Goal: Task Accomplishment & Management: Manage account settings

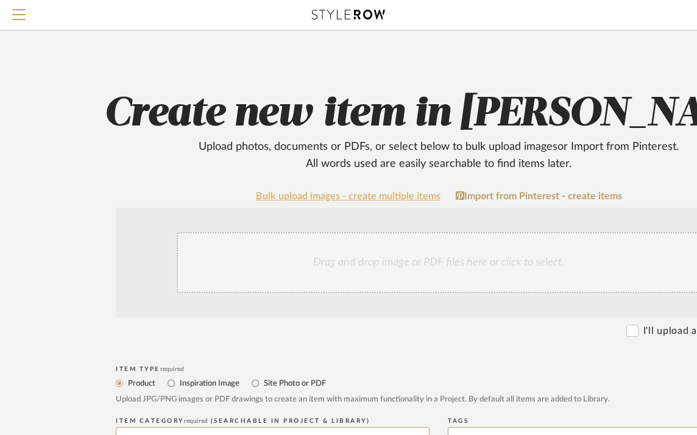
click at [367, 199] on link "Bulk upload images - create multiple items" at bounding box center [348, 196] width 185 height 10
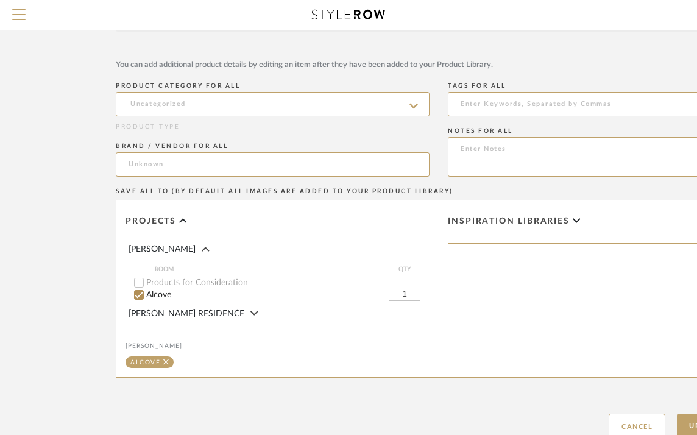
scroll to position [244, 0]
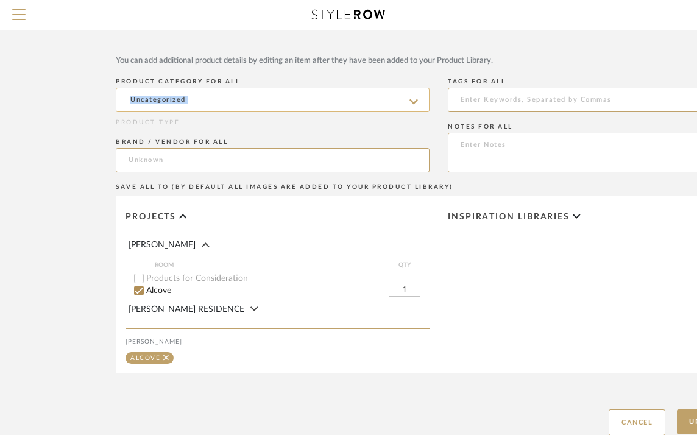
click at [409, 100] on sr-typeahead at bounding box center [273, 100] width 314 height 24
click at [410, 101] on icon at bounding box center [414, 102] width 9 height 10
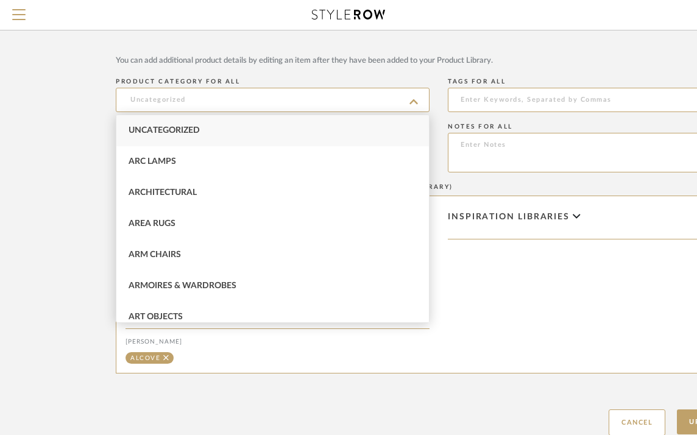
click at [502, 305] on div "Inspiration libraries" at bounding box center [600, 284] width 322 height 177
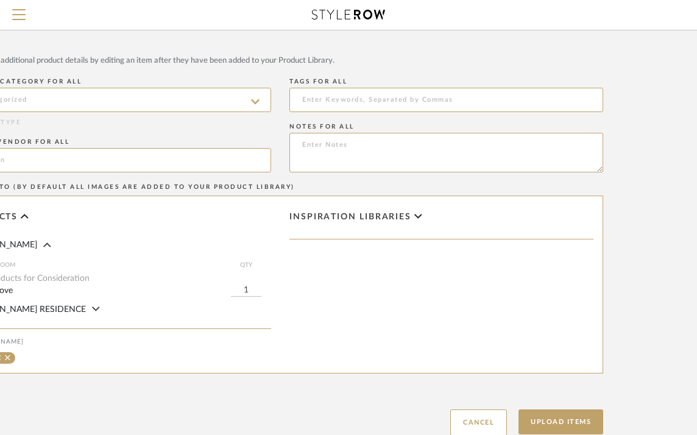
scroll to position [244, 156]
click at [401, 217] on span "Inspiration libraries" at bounding box center [353, 217] width 122 height 10
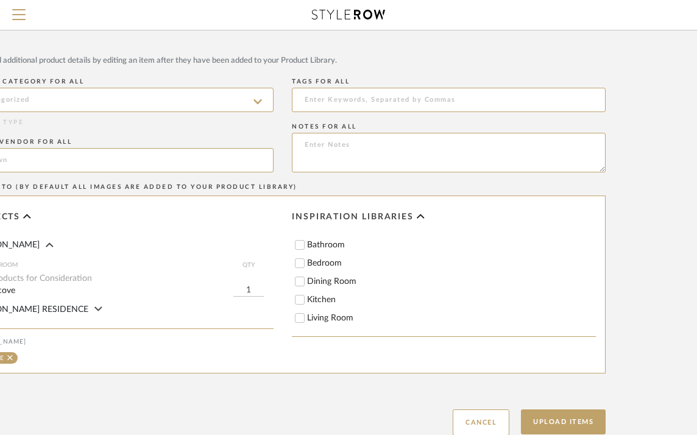
click at [419, 215] on icon at bounding box center [421, 216] width 8 height 12
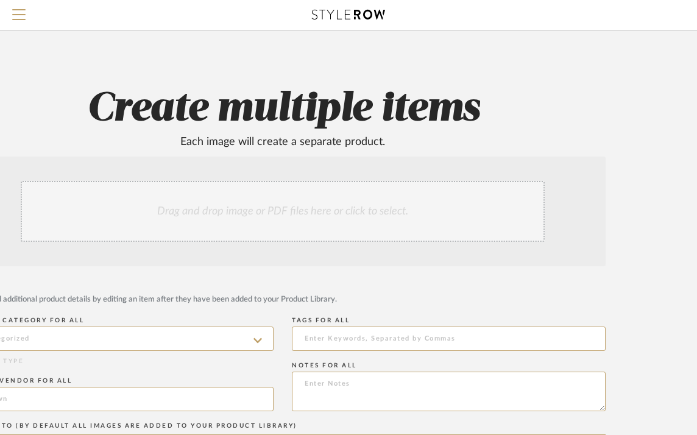
scroll to position [0, 156]
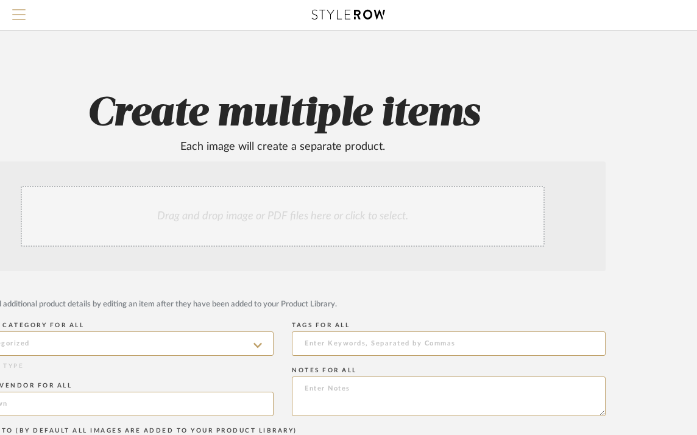
click at [27, 20] on button "Menu" at bounding box center [19, 15] width 38 height 30
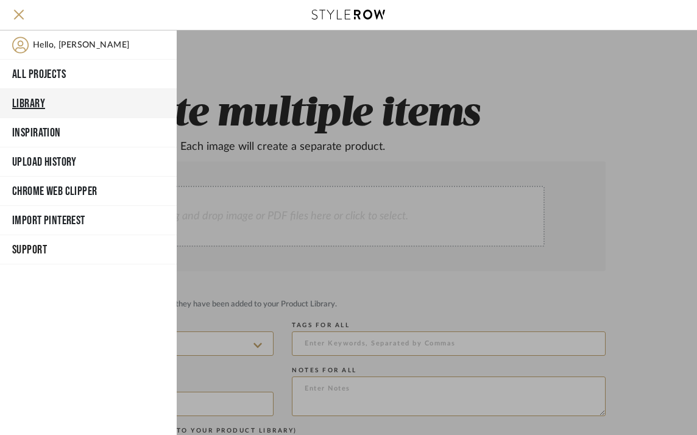
click at [34, 105] on button "Library" at bounding box center [88, 103] width 177 height 29
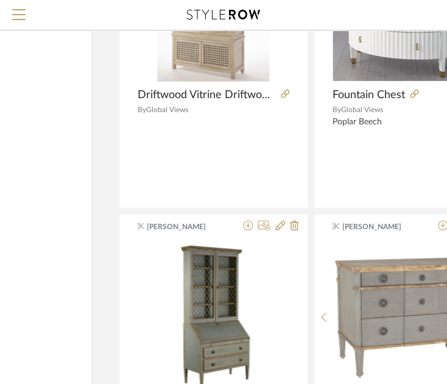
scroll to position [3047, 156]
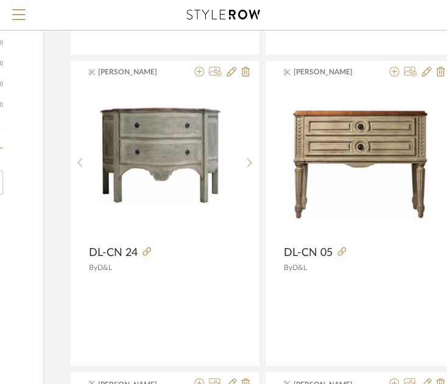
scroll to position [427, 202]
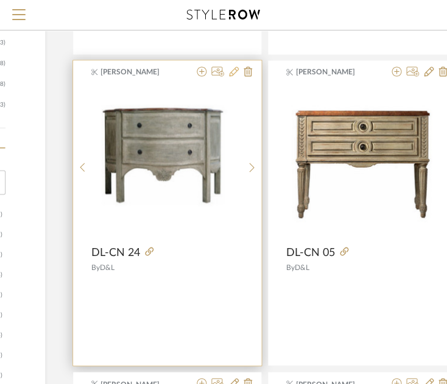
click at [233, 67] on icon at bounding box center [234, 71] width 10 height 10
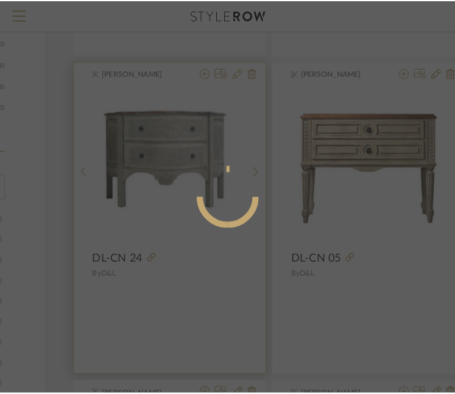
scroll to position [0, 0]
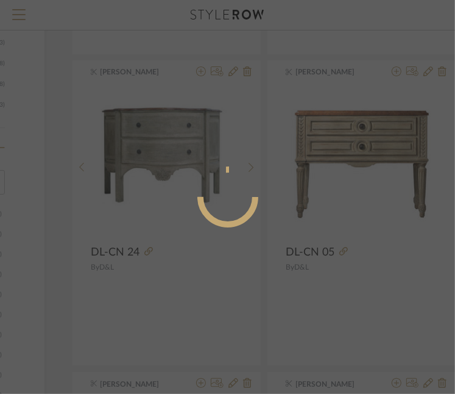
radio input "true"
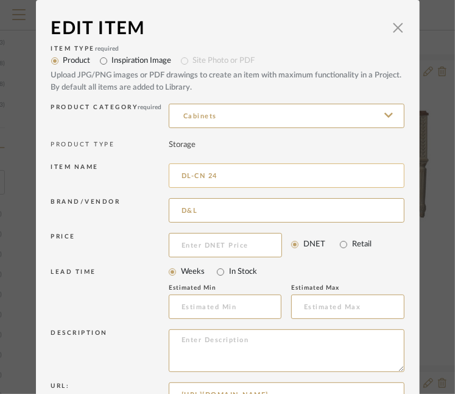
drag, startPoint x: 217, startPoint y: 177, endPoint x: 164, endPoint y: 171, distance: 53.3
click at [169, 171] on input "DL-CN 24" at bounding box center [287, 175] width 236 height 24
paste input "PARIS COMMODE"
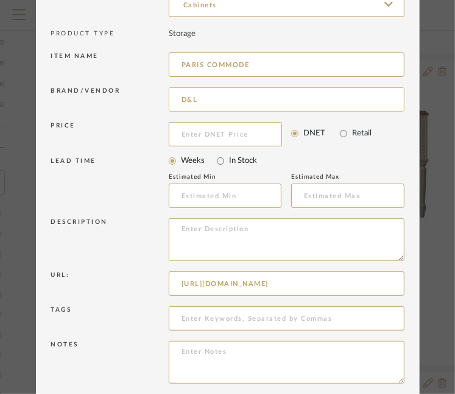
scroll to position [161, 0]
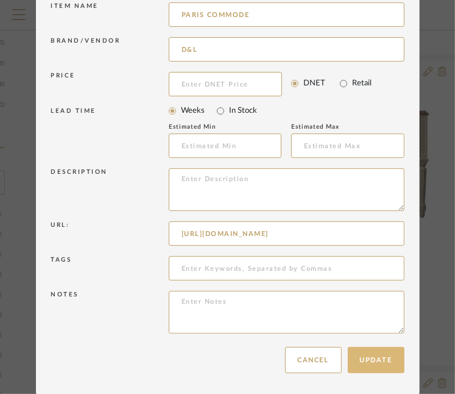
type input "PARIS COMMODE"
click at [372, 366] on button "Update" at bounding box center [376, 360] width 57 height 26
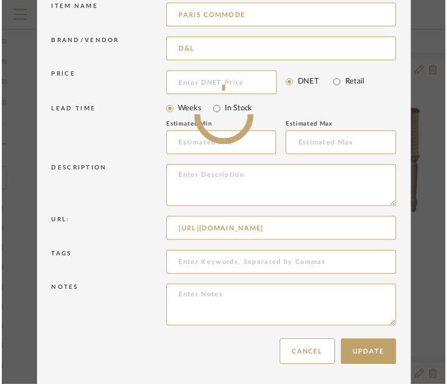
scroll to position [427, 202]
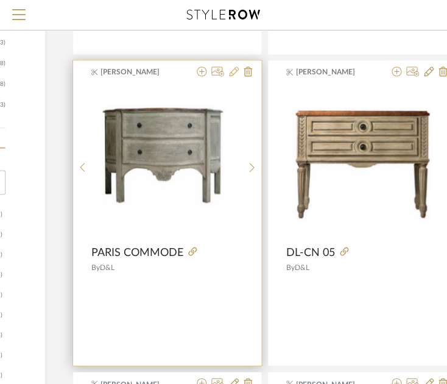
click at [231, 69] on icon at bounding box center [234, 71] width 10 height 10
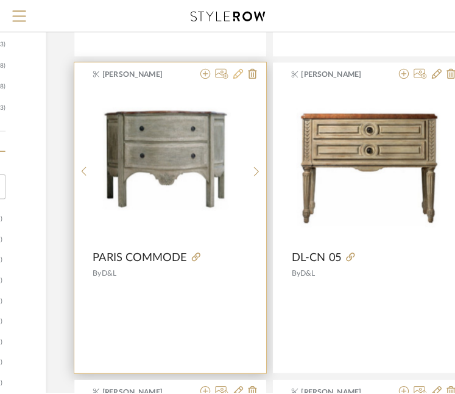
scroll to position [0, 0]
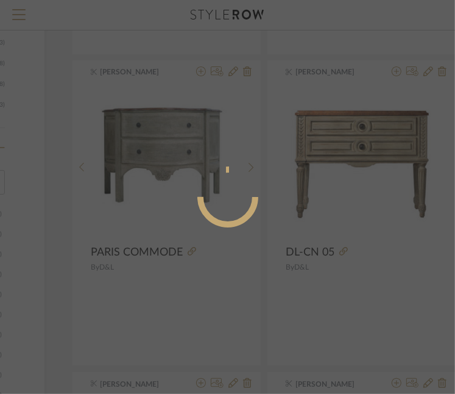
radio input "true"
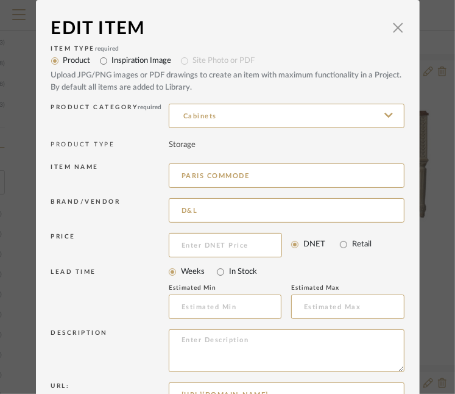
drag, startPoint x: 255, startPoint y: 171, endPoint x: 156, endPoint y: 166, distance: 99.5
click at [156, 166] on div "Item name PARIS COMMODE" at bounding box center [227, 177] width 353 height 35
paste input "FLORIAN"
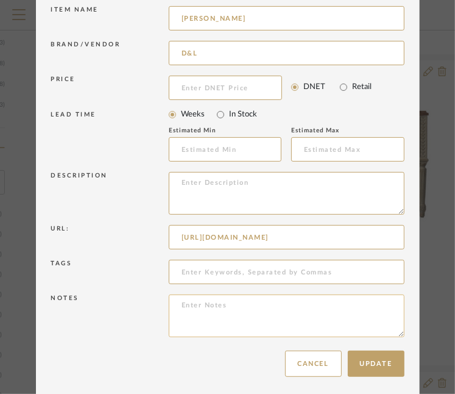
scroll to position [161, 0]
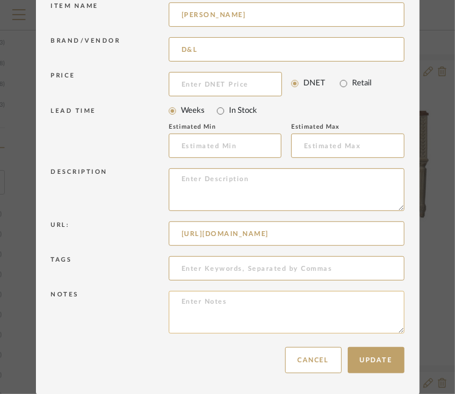
type input "[PERSON_NAME]"
click at [375, 360] on button "Update" at bounding box center [376, 360] width 57 height 26
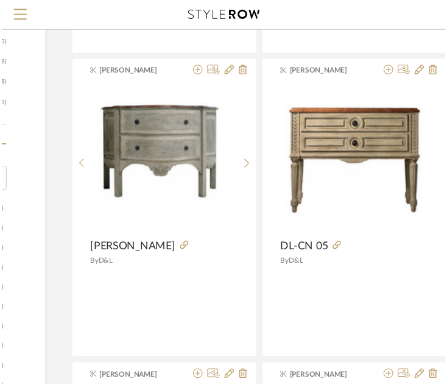
scroll to position [427, 202]
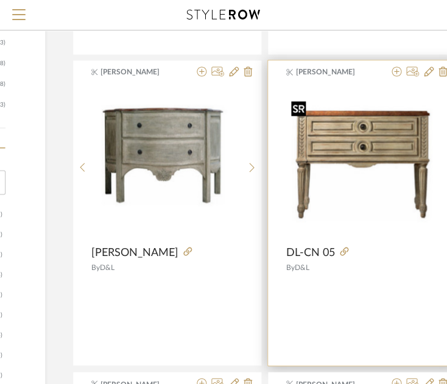
click at [318, 221] on img "0" at bounding box center [362, 162] width 152 height 133
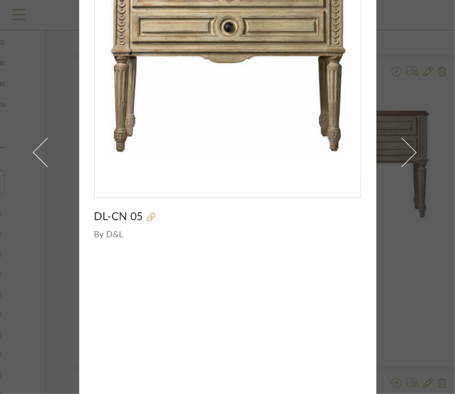
scroll to position [122, 0]
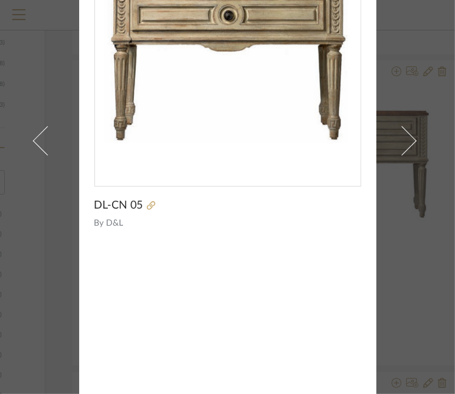
click at [427, 215] on div "Miki Kodama × DL-CN 05 By D&L" at bounding box center [227, 197] width 455 height 394
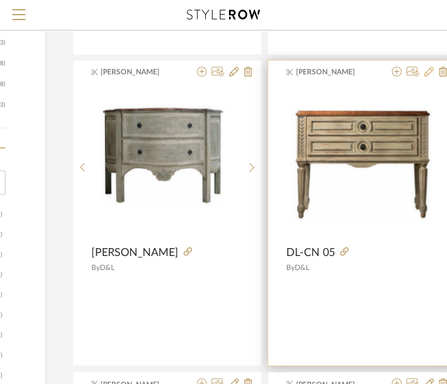
click at [428, 74] on icon at bounding box center [429, 71] width 10 height 10
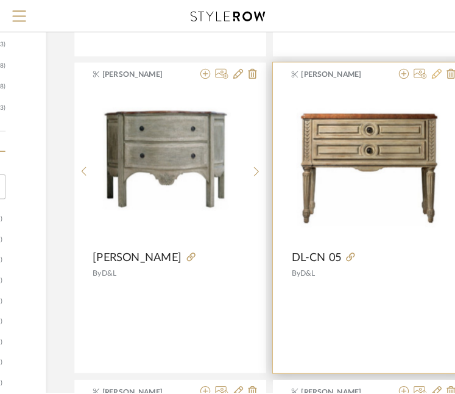
scroll to position [0, 0]
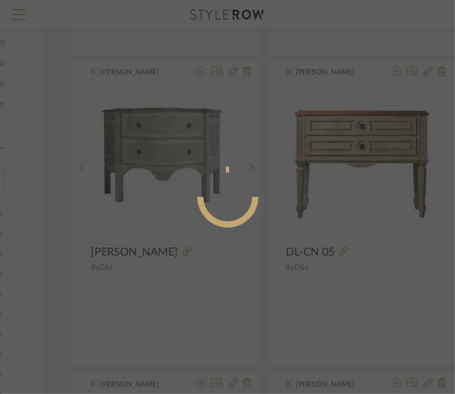
radio input "true"
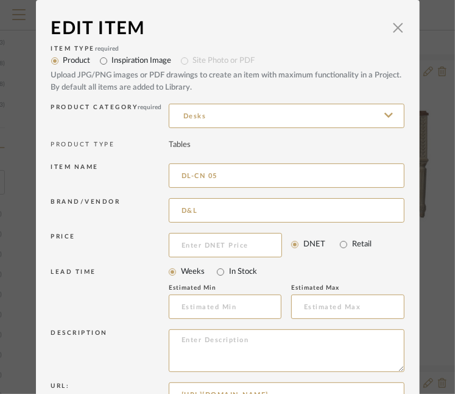
drag, startPoint x: 248, startPoint y: 174, endPoint x: 101, endPoint y: 171, distance: 147.5
click at [101, 171] on div "Item name DL-CN 05" at bounding box center [227, 177] width 353 height 35
paste input "PARIS COMMODE"
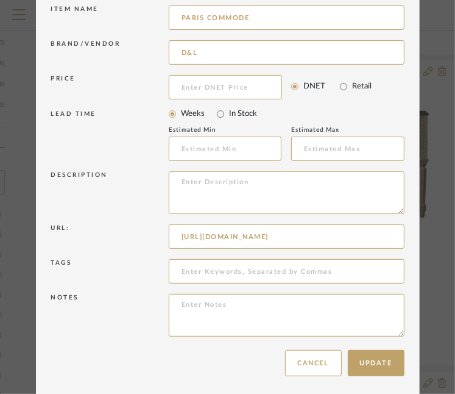
scroll to position [161, 0]
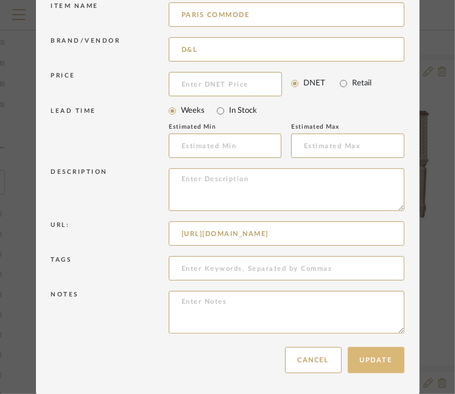
type input "PARIS COMMODE"
click at [376, 354] on button "Update" at bounding box center [376, 360] width 57 height 26
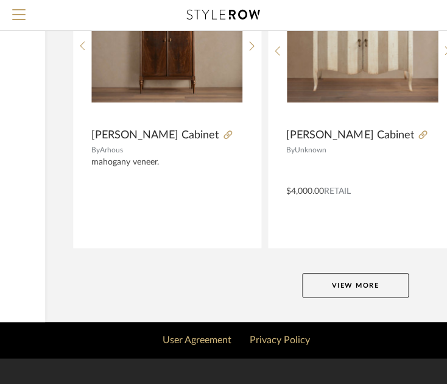
scroll to position [4597, 202]
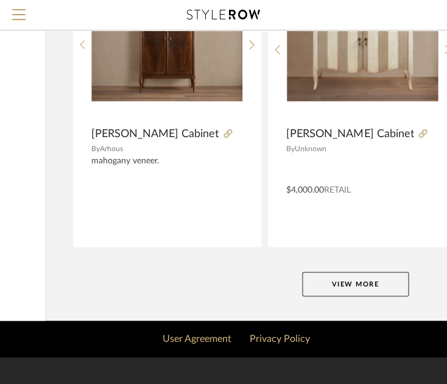
click at [368, 289] on button "View More" at bounding box center [355, 284] width 107 height 24
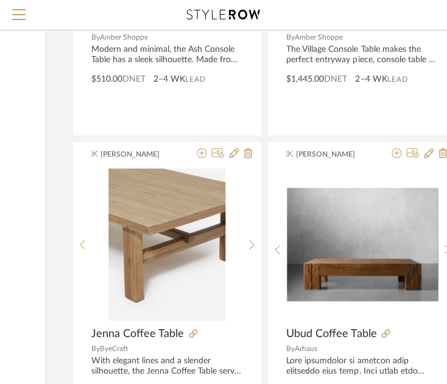
scroll to position [5517, 202]
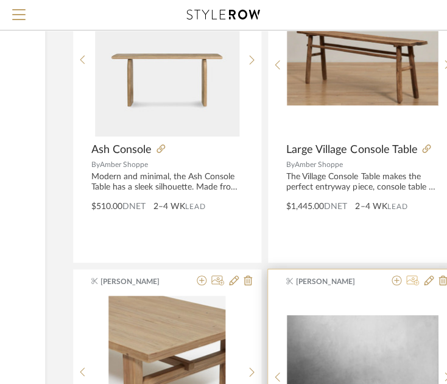
click at [410, 276] on icon at bounding box center [413, 280] width 13 height 10
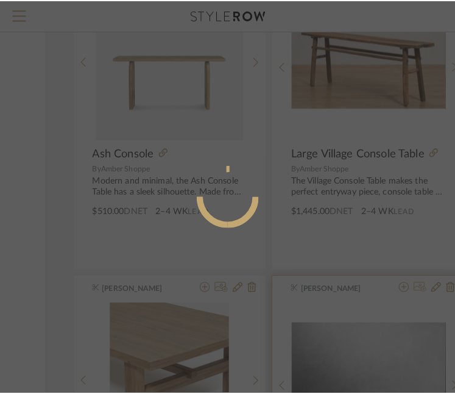
scroll to position [0, 0]
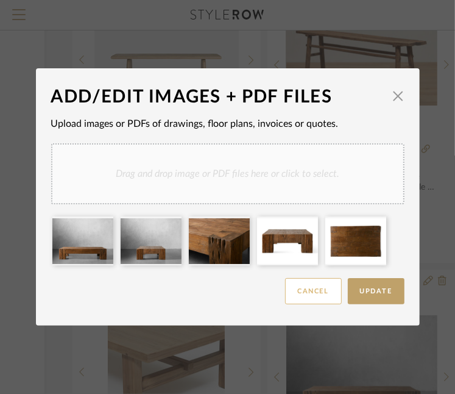
click at [319, 295] on button "Cancel" at bounding box center [313, 291] width 57 height 26
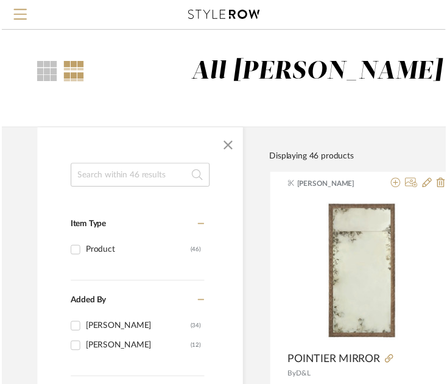
scroll to position [5517, 202]
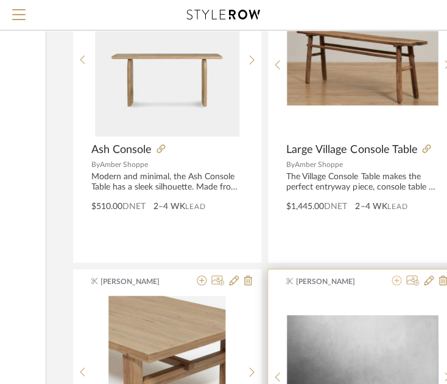
click at [394, 275] on icon at bounding box center [397, 280] width 10 height 10
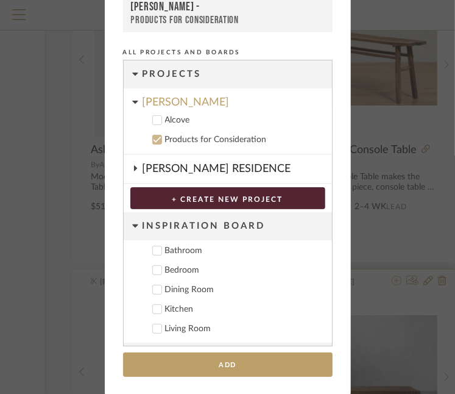
scroll to position [70, 0]
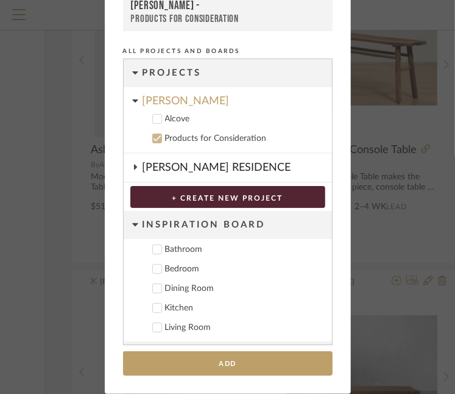
click at [417, 19] on div "Add to Projects Recent Projects, Rooms, or Boards Dianda - Products for Conside…" at bounding box center [227, 197] width 455 height 394
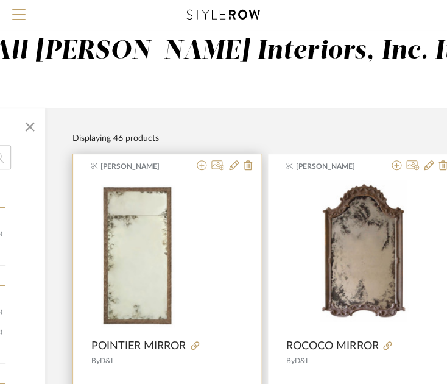
scroll to position [61, 202]
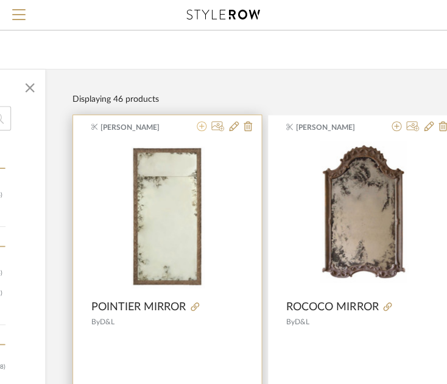
click at [202, 127] on icon at bounding box center [202, 126] width 10 height 10
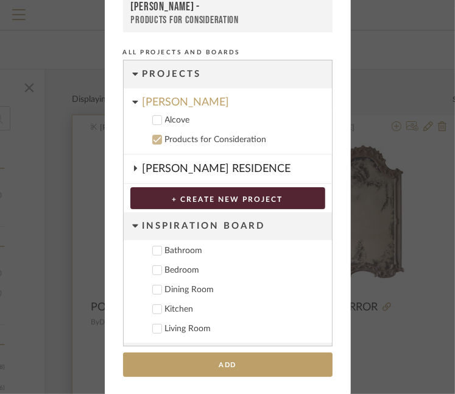
scroll to position [70, 0]
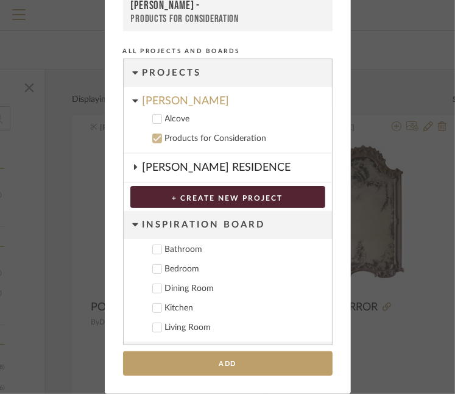
click at [155, 118] on icon at bounding box center [157, 119] width 8 height 6
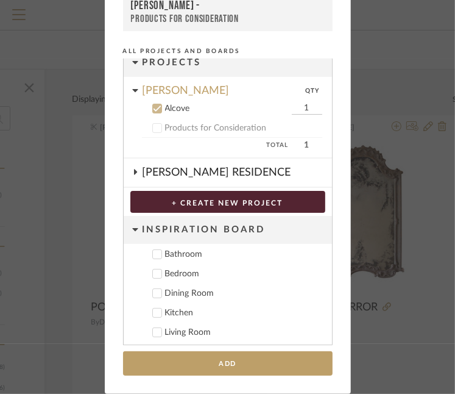
scroll to position [11, 0]
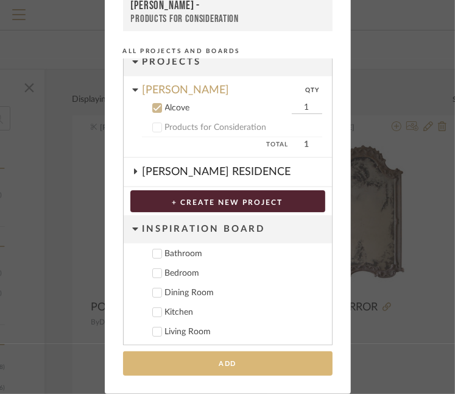
click at [229, 361] on button "Add" at bounding box center [228, 363] width 210 height 25
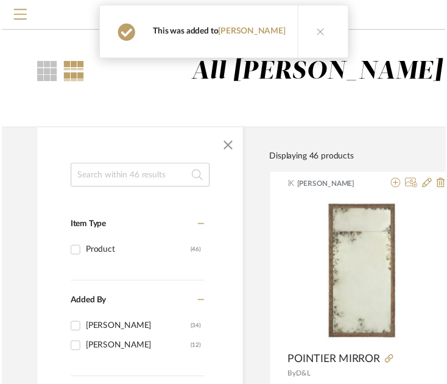
scroll to position [61, 202]
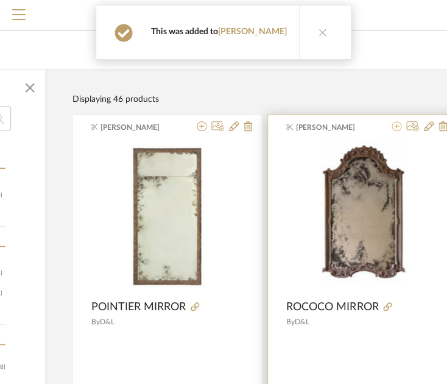
click at [395, 125] on icon at bounding box center [397, 126] width 10 height 10
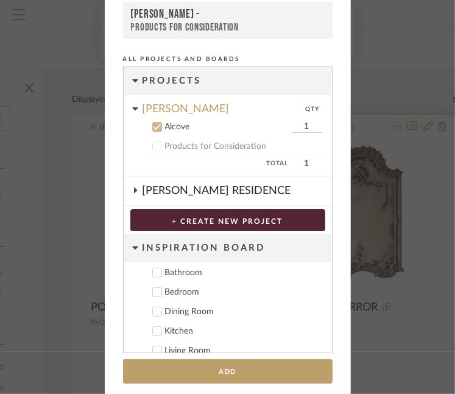
scroll to position [113, 0]
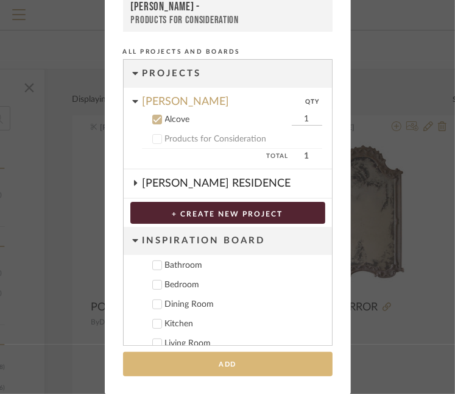
click at [205, 369] on button "Add" at bounding box center [228, 364] width 210 height 25
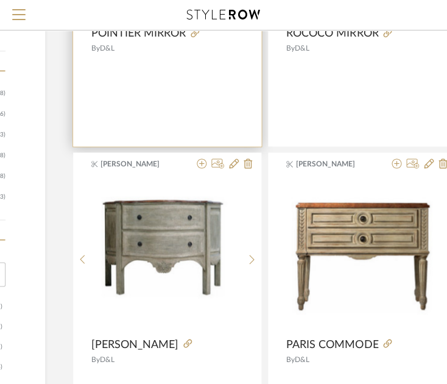
scroll to position [366, 202]
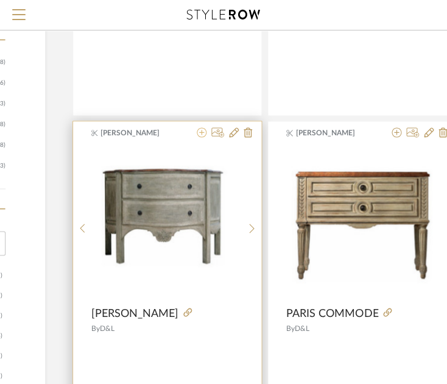
click at [199, 133] on icon at bounding box center [202, 132] width 10 height 10
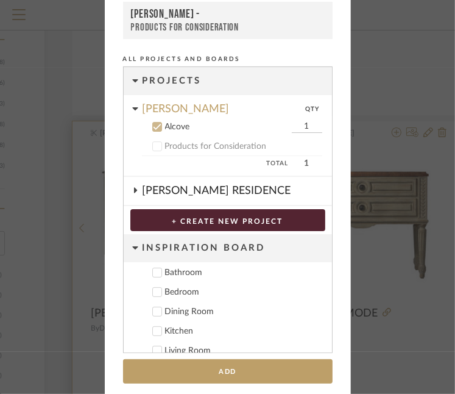
scroll to position [113, 0]
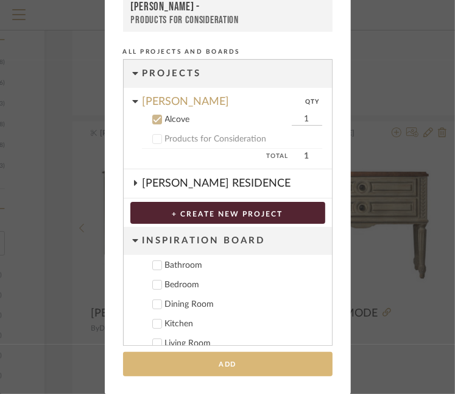
click at [216, 366] on button "Add" at bounding box center [228, 364] width 210 height 25
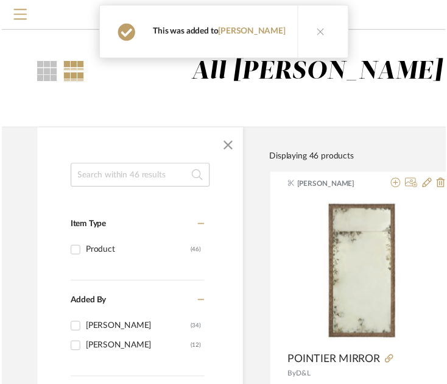
scroll to position [366, 202]
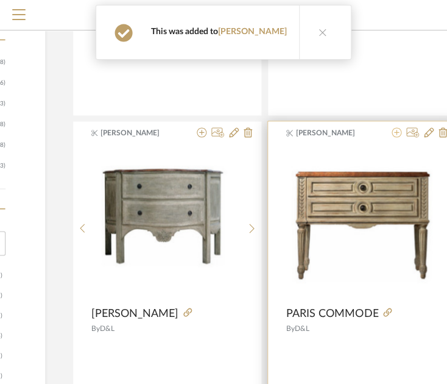
click at [394, 132] on icon at bounding box center [397, 132] width 10 height 10
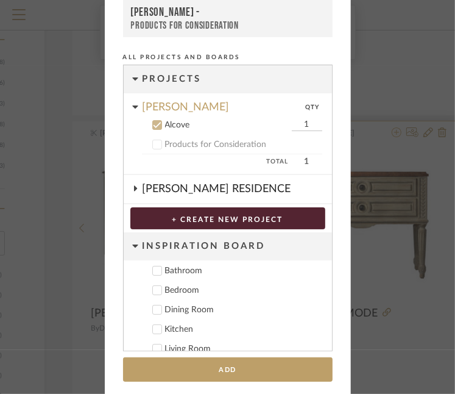
scroll to position [113, 0]
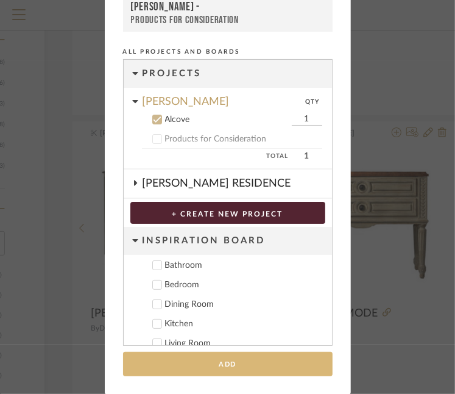
click at [223, 358] on button "Add" at bounding box center [228, 364] width 210 height 25
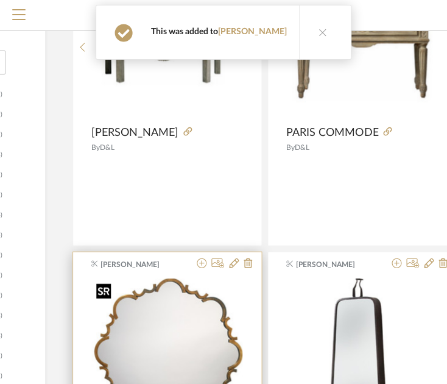
scroll to position [549, 202]
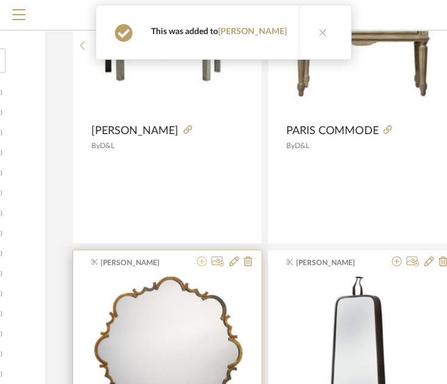
click at [198, 261] on icon at bounding box center [202, 261] width 10 height 10
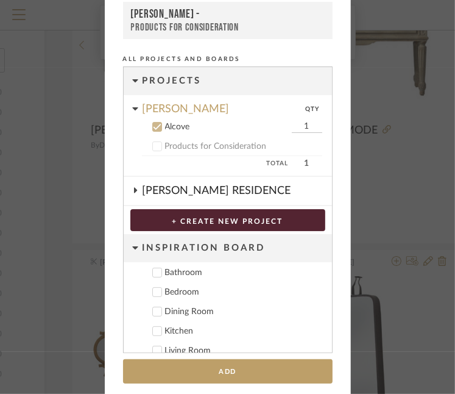
scroll to position [113, 0]
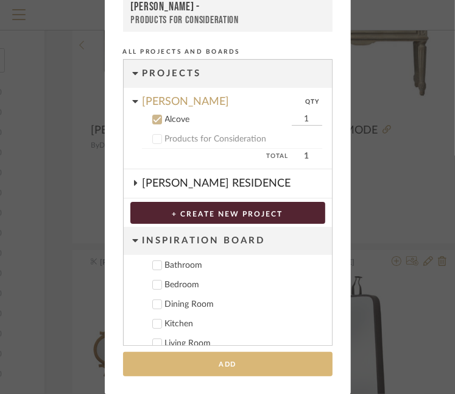
click at [203, 360] on button "Add" at bounding box center [228, 364] width 210 height 25
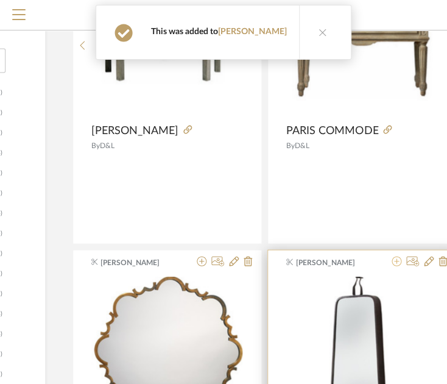
click at [392, 260] on icon at bounding box center [397, 261] width 10 height 10
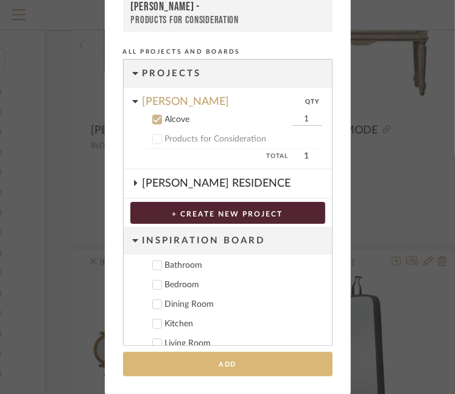
click at [210, 367] on button "Add" at bounding box center [228, 364] width 210 height 25
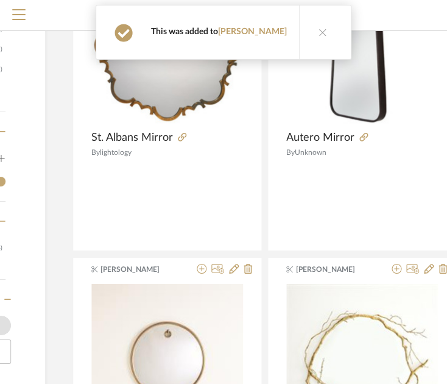
scroll to position [853, 202]
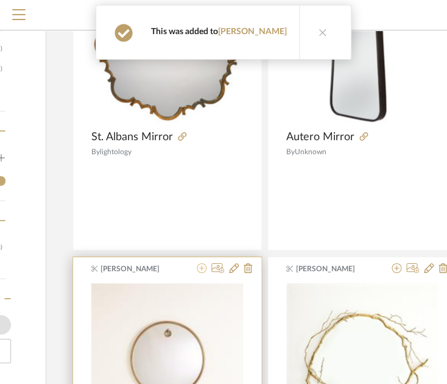
click at [204, 265] on icon at bounding box center [202, 268] width 10 height 10
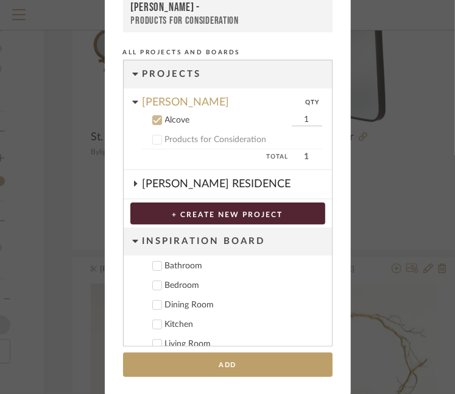
scroll to position [113, 0]
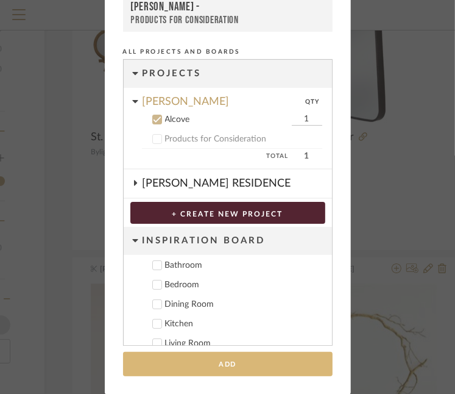
click at [194, 369] on button "Add" at bounding box center [228, 364] width 210 height 25
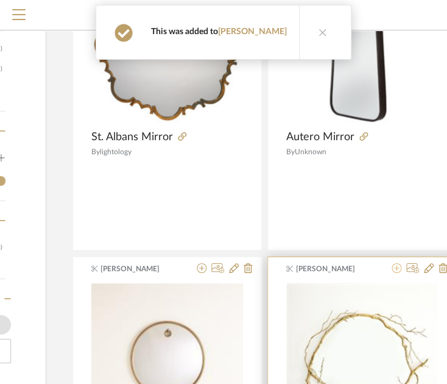
click at [396, 269] on icon at bounding box center [397, 268] width 10 height 10
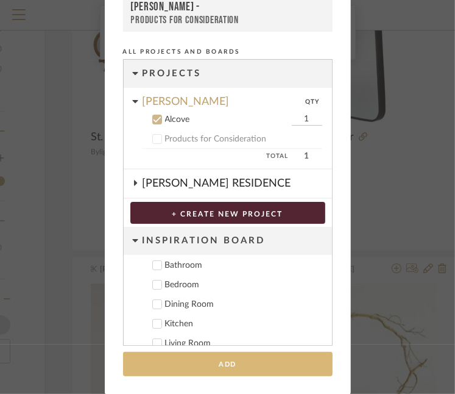
click at [232, 360] on button "Add" at bounding box center [228, 364] width 210 height 25
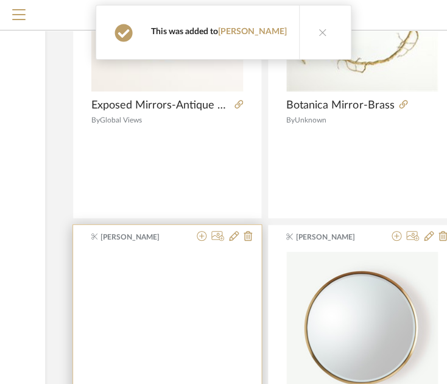
scroll to position [1219, 202]
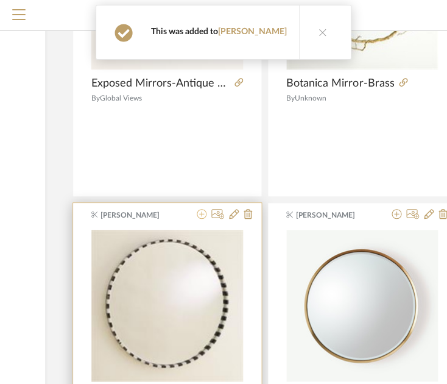
click at [200, 214] on icon at bounding box center [202, 214] width 10 height 10
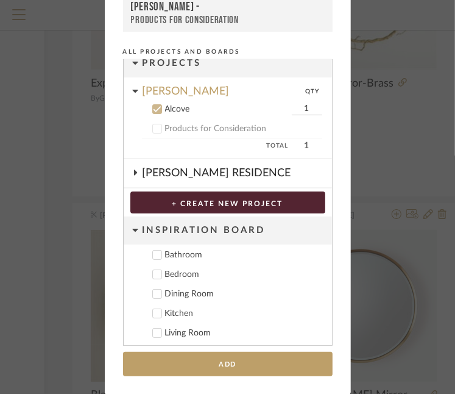
scroll to position [11, 0]
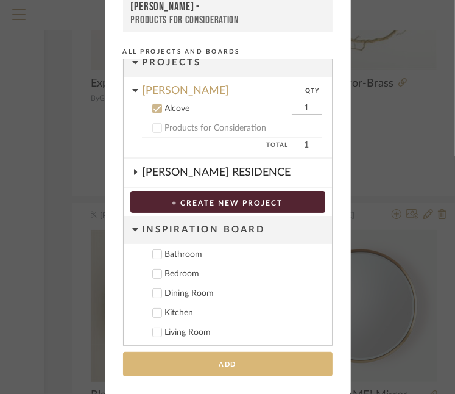
click at [206, 366] on button "Add" at bounding box center [228, 364] width 210 height 25
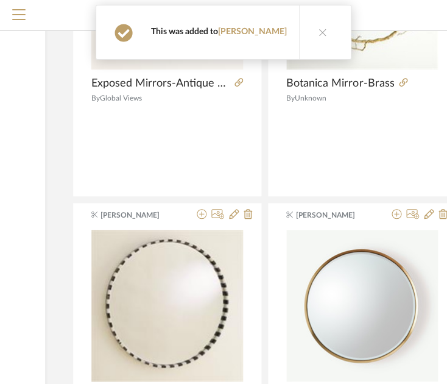
click at [395, 215] on icon at bounding box center [397, 214] width 10 height 10
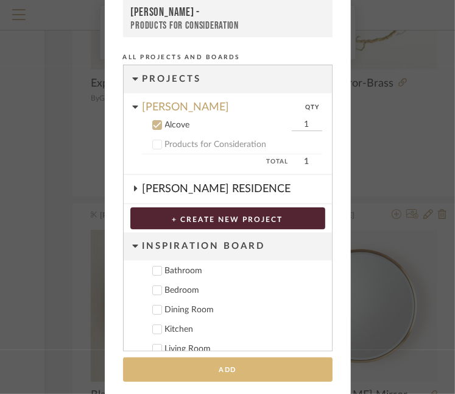
scroll to position [113, 0]
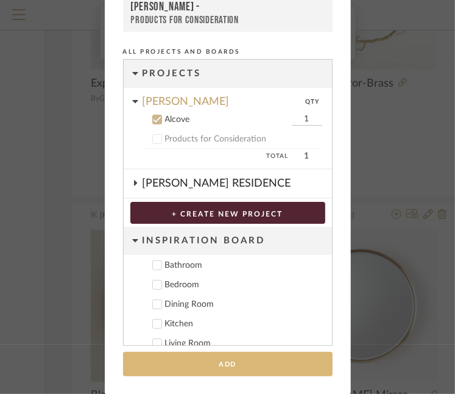
click at [233, 358] on button "Add" at bounding box center [228, 364] width 210 height 25
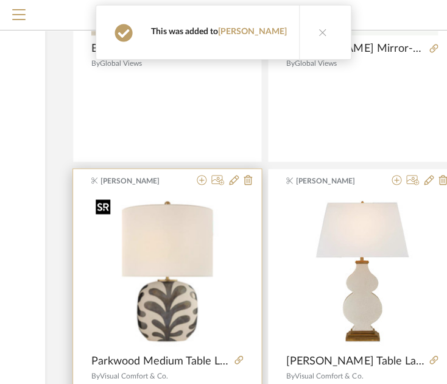
scroll to position [1585, 202]
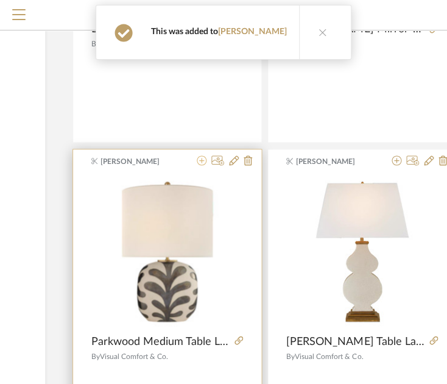
click at [198, 158] on icon at bounding box center [202, 160] width 10 height 10
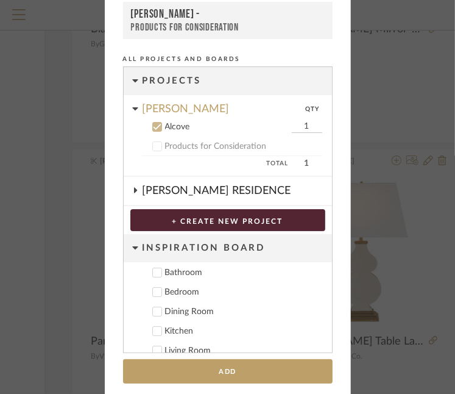
scroll to position [113, 0]
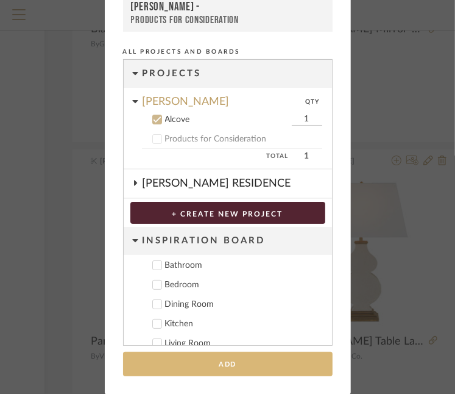
click at [198, 364] on button "Add" at bounding box center [228, 364] width 210 height 25
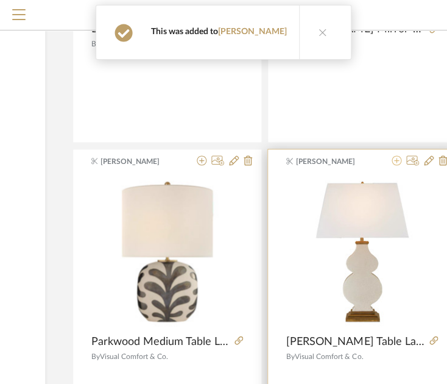
click at [394, 160] on icon at bounding box center [397, 160] width 10 height 10
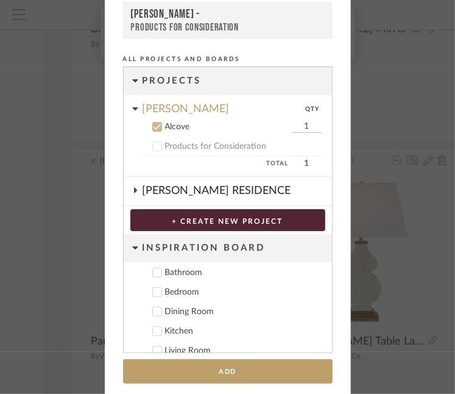
scroll to position [0, 0]
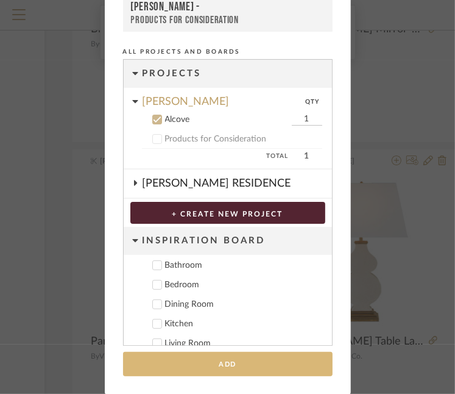
click at [238, 364] on button "Add" at bounding box center [228, 364] width 210 height 25
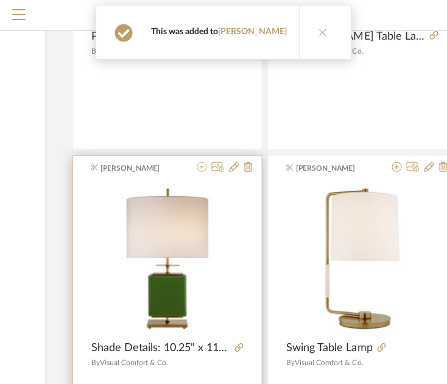
click at [201, 162] on icon at bounding box center [202, 167] width 10 height 10
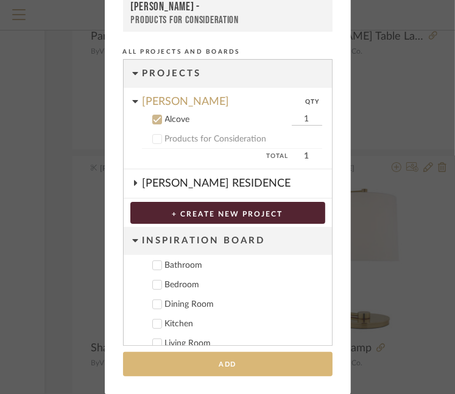
click at [206, 360] on button "Add" at bounding box center [228, 364] width 210 height 25
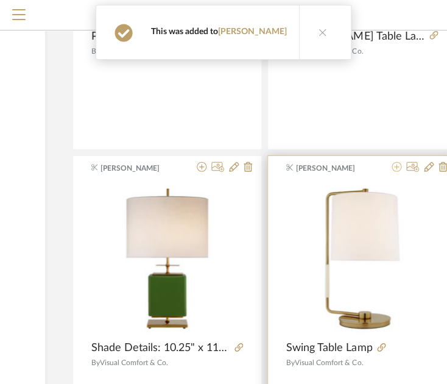
click at [394, 169] on icon at bounding box center [397, 167] width 10 height 10
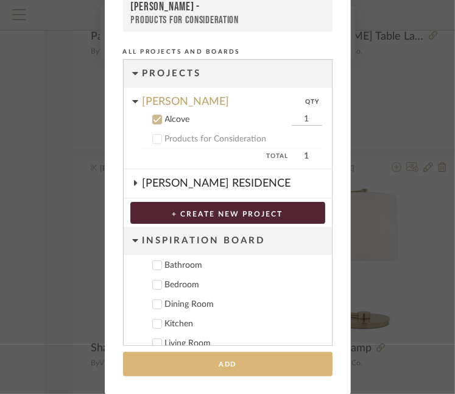
click at [279, 352] on button "Add" at bounding box center [228, 364] width 210 height 25
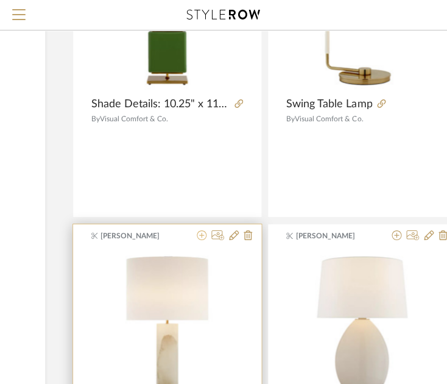
click at [202, 235] on icon at bounding box center [202, 235] width 10 height 10
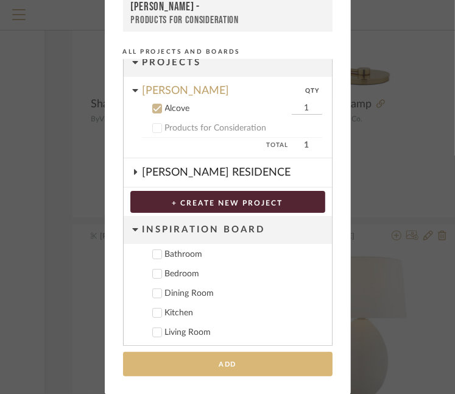
click at [227, 371] on button "Add" at bounding box center [228, 364] width 210 height 25
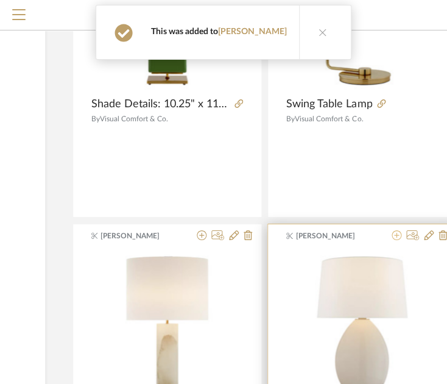
click at [393, 234] on icon at bounding box center [397, 235] width 10 height 10
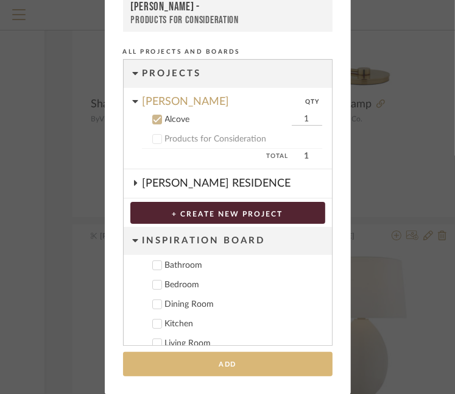
click at [236, 371] on button "Add" at bounding box center [228, 364] width 210 height 25
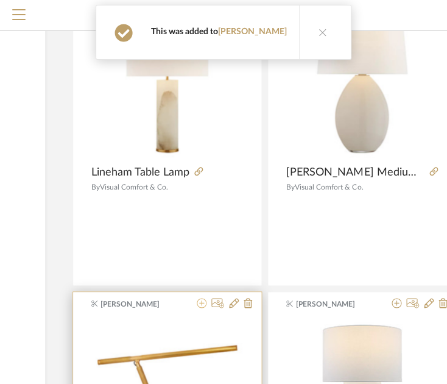
click at [203, 302] on icon at bounding box center [202, 303] width 10 height 10
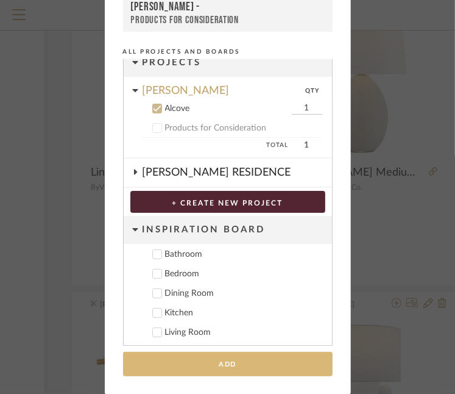
click at [230, 364] on button "Add" at bounding box center [228, 364] width 210 height 25
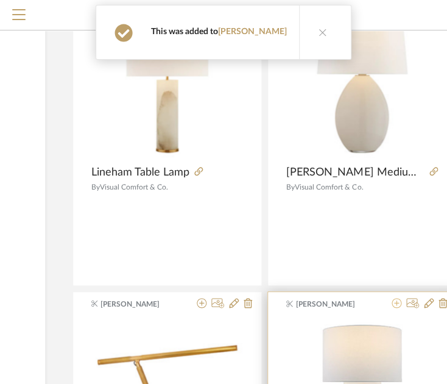
click at [397, 303] on icon at bounding box center [397, 303] width 10 height 10
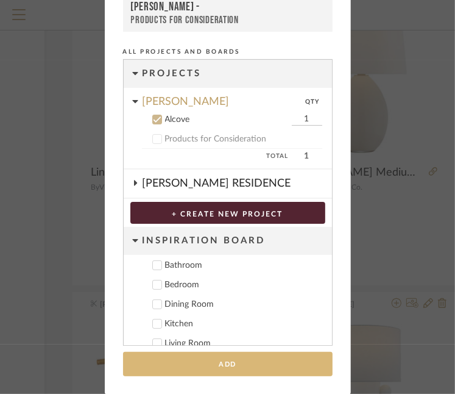
click at [262, 359] on button "Add" at bounding box center [228, 364] width 210 height 25
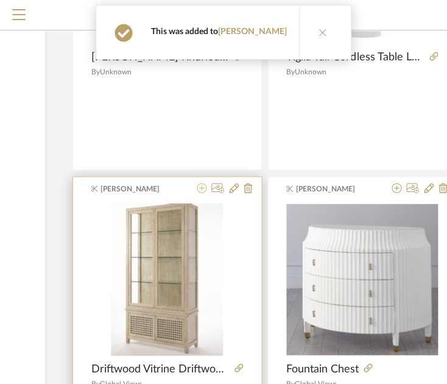
click at [201, 187] on icon at bounding box center [202, 188] width 10 height 10
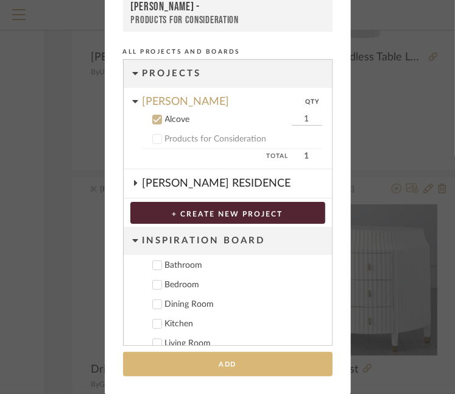
click at [210, 358] on button "Add" at bounding box center [228, 364] width 210 height 25
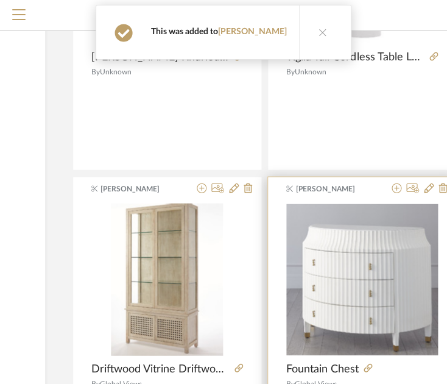
click at [391, 194] on div "Miki Kodama Fountain Chest By Global Views Poplar Beech" at bounding box center [362, 329] width 188 height 305
click at [397, 186] on icon at bounding box center [397, 188] width 10 height 10
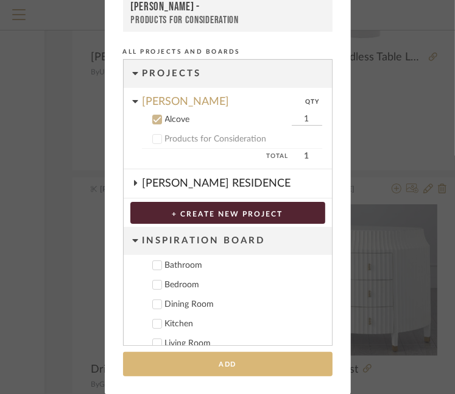
click at [244, 366] on button "Add" at bounding box center [228, 364] width 210 height 25
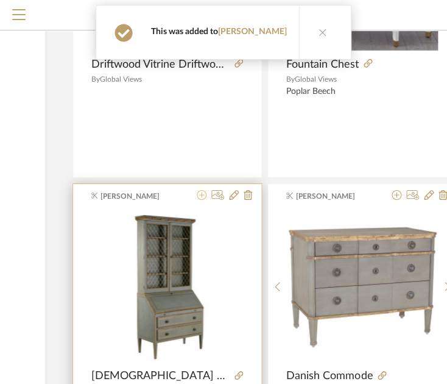
click at [201, 193] on icon at bounding box center [202, 195] width 10 height 10
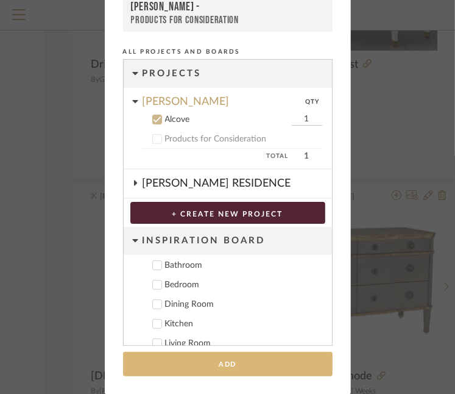
click at [217, 358] on button "Add" at bounding box center [228, 364] width 210 height 25
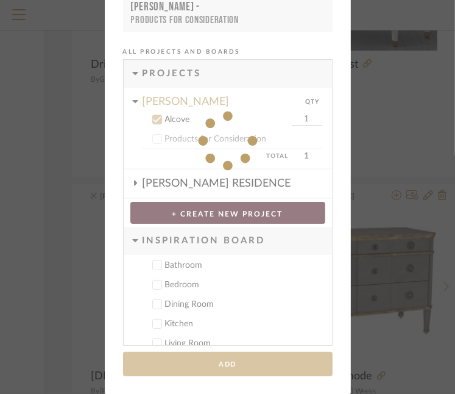
click at [395, 191] on div "Add to Projects Recent Projects, Rooms, or Boards Dianda - Alcove Dianda - Prod…" at bounding box center [227, 197] width 455 height 394
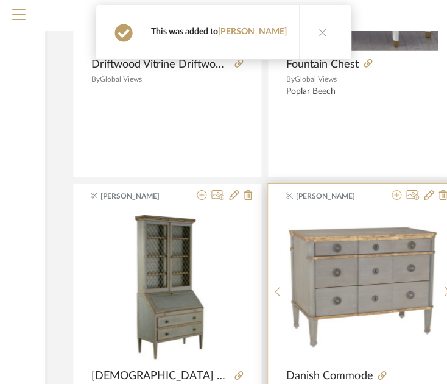
click at [398, 196] on icon at bounding box center [397, 195] width 10 height 10
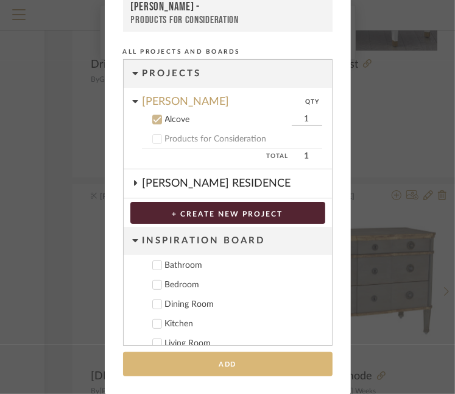
click at [285, 369] on button "Add" at bounding box center [228, 364] width 210 height 25
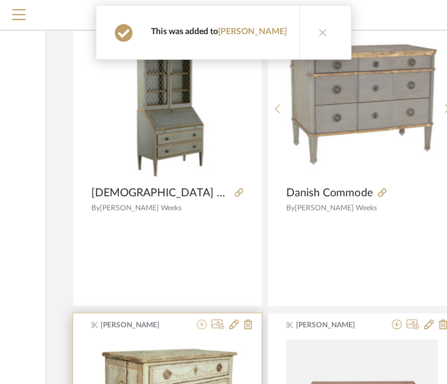
click at [202, 319] on icon at bounding box center [202, 324] width 10 height 10
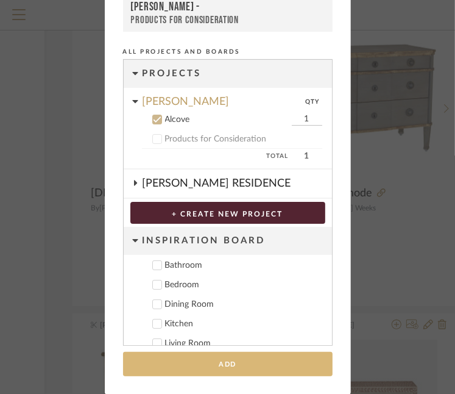
click at [227, 370] on button "Add" at bounding box center [228, 364] width 210 height 25
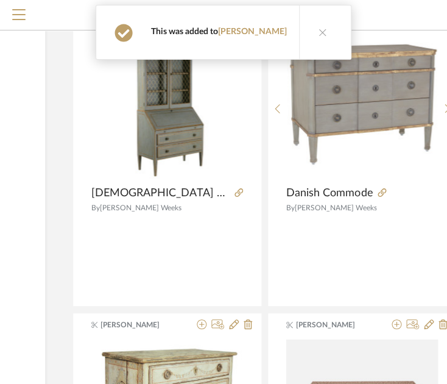
click at [400, 319] on icon at bounding box center [397, 324] width 10 height 10
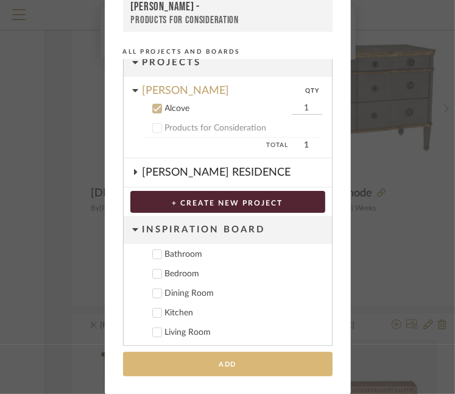
click at [244, 362] on button "Add" at bounding box center [228, 364] width 210 height 25
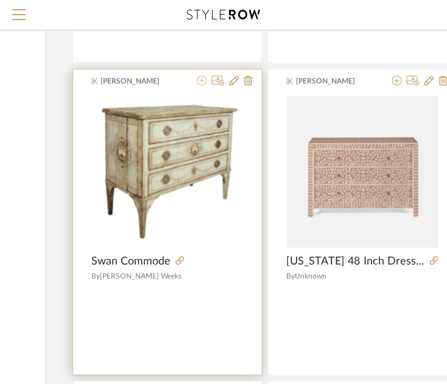
click at [202, 80] on icon at bounding box center [202, 81] width 10 height 10
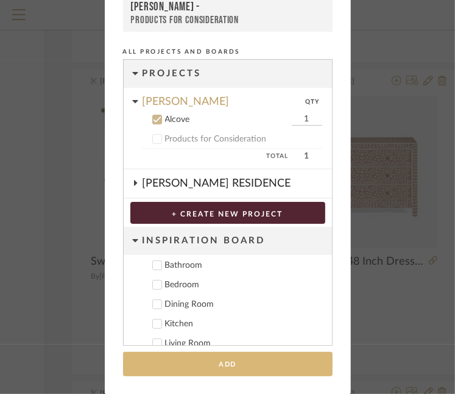
click at [227, 366] on button "Add" at bounding box center [228, 364] width 210 height 25
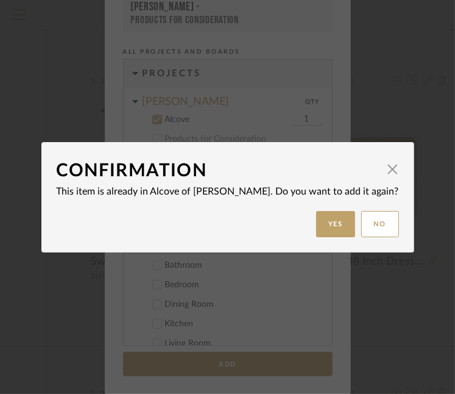
click at [360, 237] on dialog-content "Confirmation × This item is already in Alcove of Dianda. Do you want to add it …" at bounding box center [227, 197] width 373 height 110
click at [361, 232] on button "No" at bounding box center [380, 224] width 38 height 26
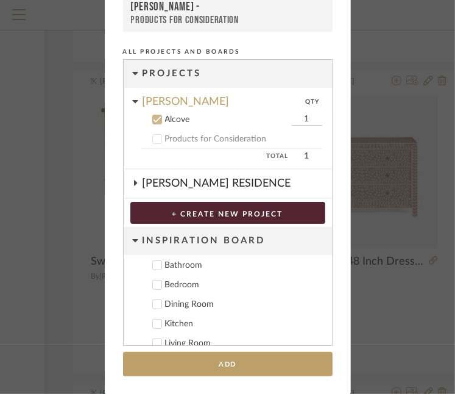
click at [405, 301] on div "Add to Projects Recent Projects, Rooms, or Boards Dianda - Alcove Dianda - Prod…" at bounding box center [227, 197] width 455 height 394
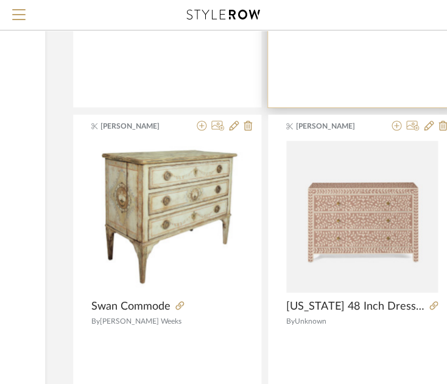
scroll to position [3474, 202]
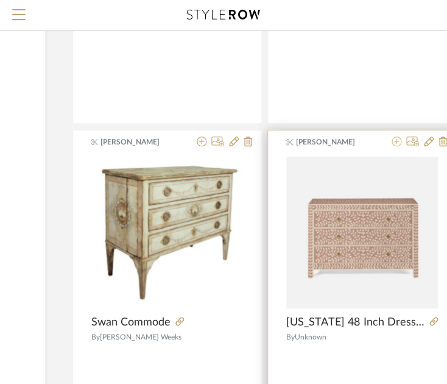
click at [394, 142] on icon at bounding box center [397, 142] width 10 height 10
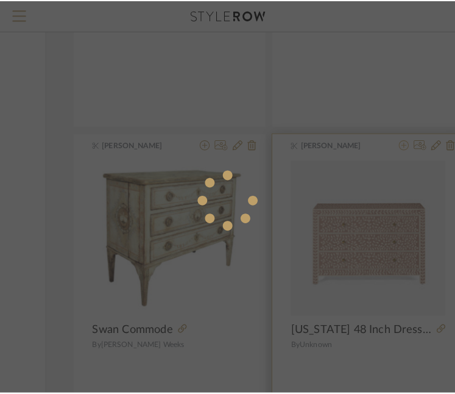
scroll to position [0, 0]
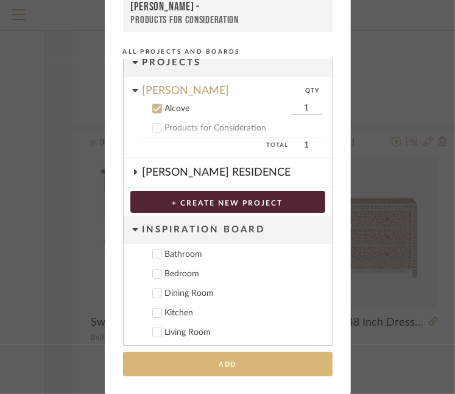
click at [227, 369] on button "Add" at bounding box center [228, 364] width 210 height 25
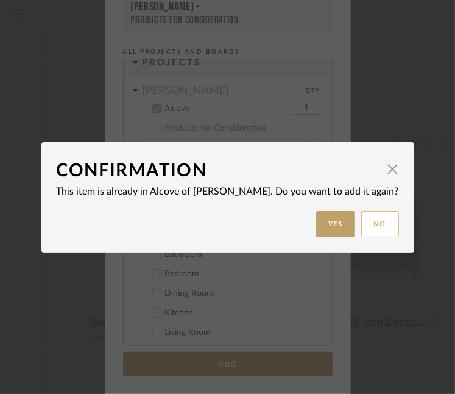
click at [361, 218] on button "No" at bounding box center [380, 224] width 38 height 26
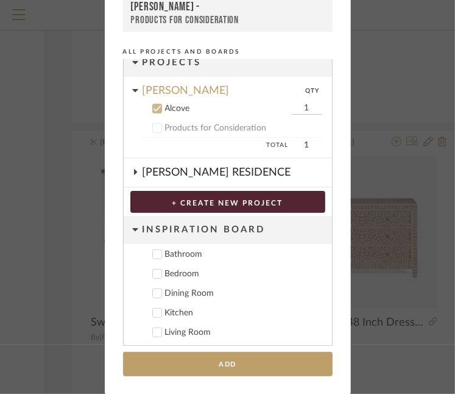
click at [400, 292] on div "Add to Projects Recent Projects, Rooms, or Boards Dianda - Alcove Dianda - Prod…" at bounding box center [227, 197] width 455 height 394
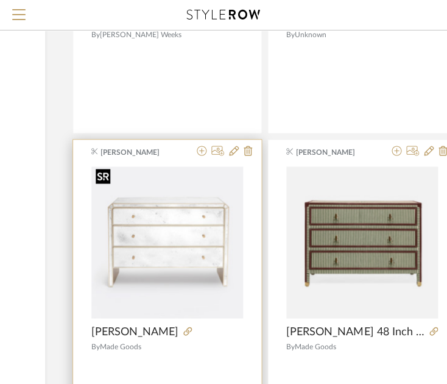
scroll to position [3779, 202]
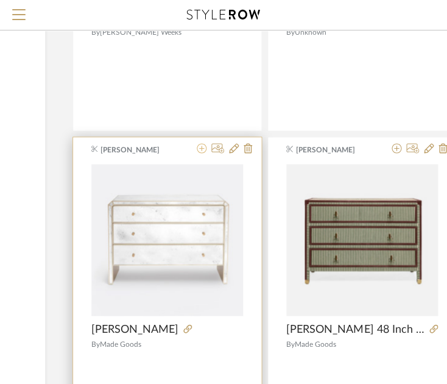
click at [200, 144] on icon at bounding box center [202, 148] width 10 height 10
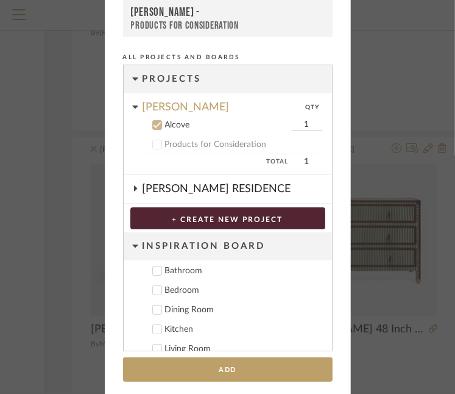
scroll to position [113, 0]
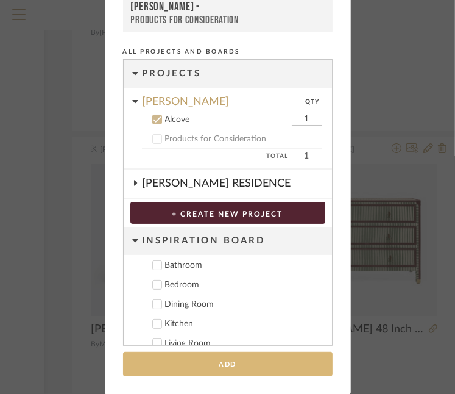
click at [213, 365] on button "Add" at bounding box center [228, 364] width 210 height 25
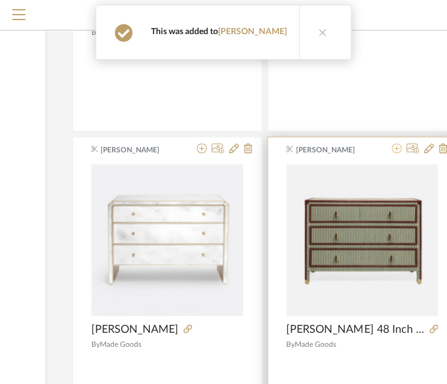
click at [396, 149] on icon at bounding box center [397, 148] width 10 height 10
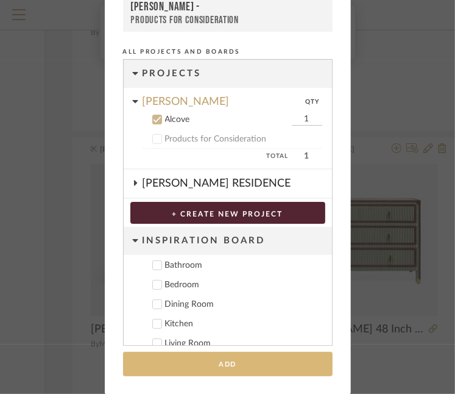
click at [275, 371] on button "Add" at bounding box center [228, 364] width 210 height 25
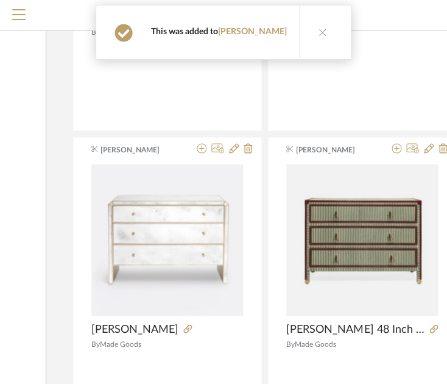
scroll to position [4022, 202]
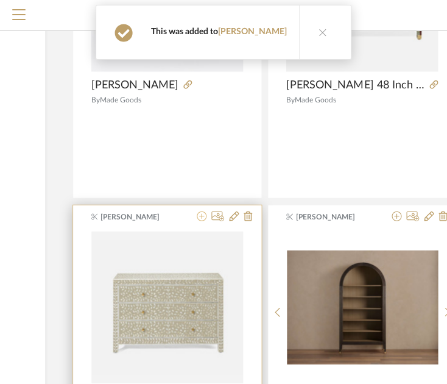
click at [202, 213] on icon at bounding box center [202, 216] width 10 height 10
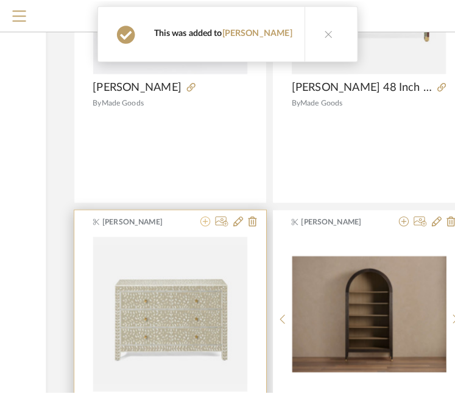
scroll to position [0, 0]
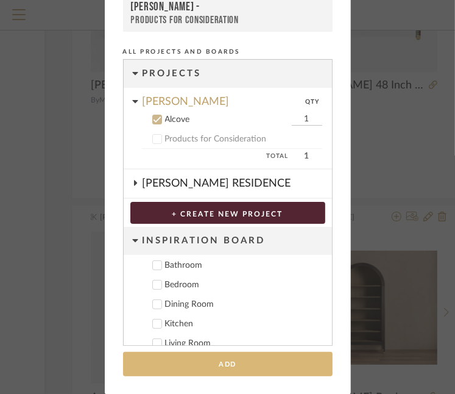
click at [213, 360] on button "Add" at bounding box center [228, 364] width 210 height 25
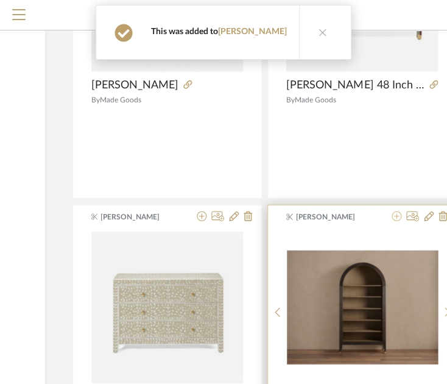
click at [397, 214] on icon at bounding box center [397, 216] width 10 height 10
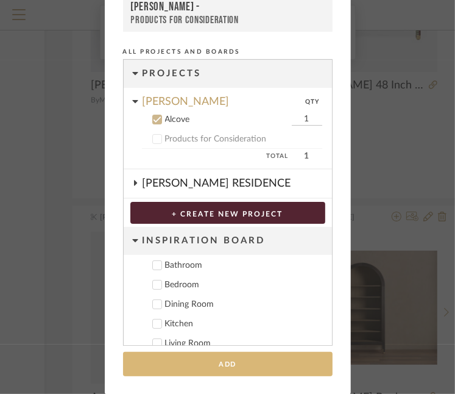
click at [296, 359] on button "Add" at bounding box center [228, 364] width 210 height 25
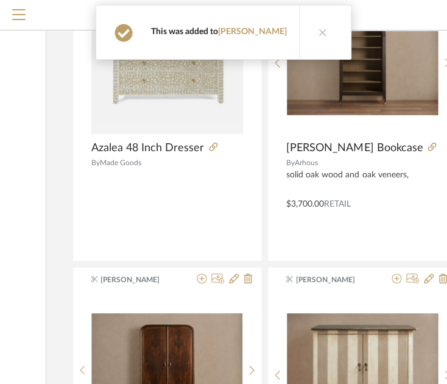
scroll to position [4327, 202]
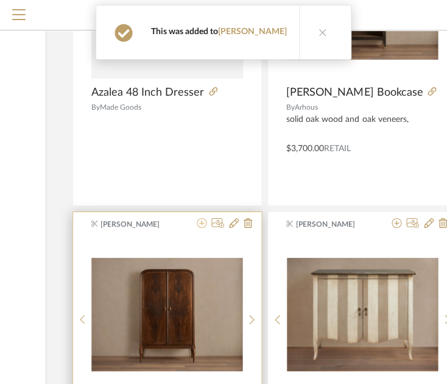
click at [200, 221] on icon at bounding box center [202, 223] width 10 height 10
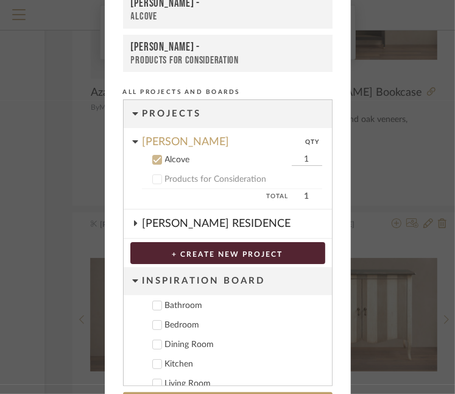
scroll to position [105, 0]
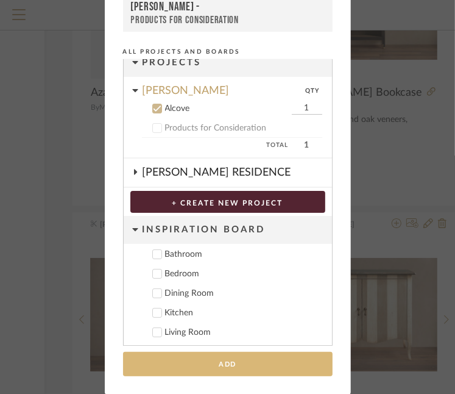
click at [218, 365] on button "Add" at bounding box center [228, 364] width 210 height 25
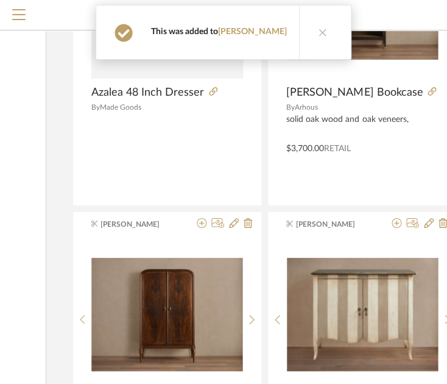
click at [396, 220] on icon at bounding box center [397, 223] width 10 height 10
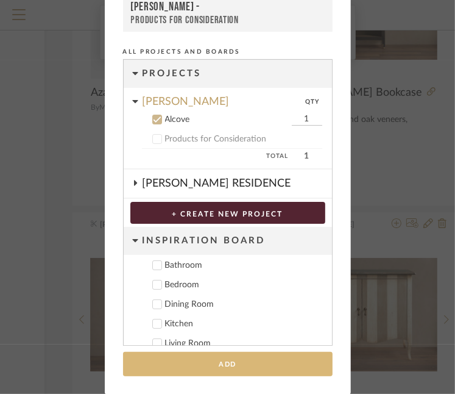
click at [272, 360] on button "Add" at bounding box center [228, 364] width 210 height 25
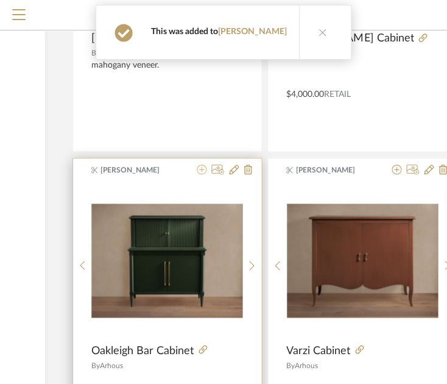
click at [202, 167] on icon at bounding box center [202, 170] width 10 height 10
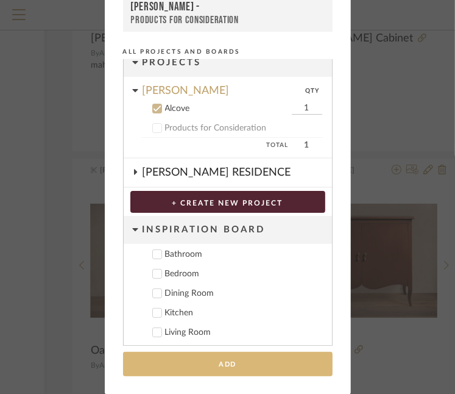
click at [232, 362] on button "Add" at bounding box center [228, 364] width 210 height 25
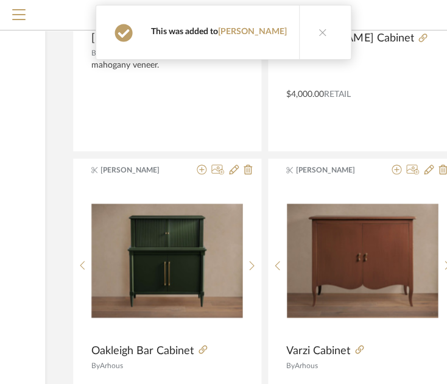
click at [397, 165] on icon at bounding box center [397, 170] width 10 height 10
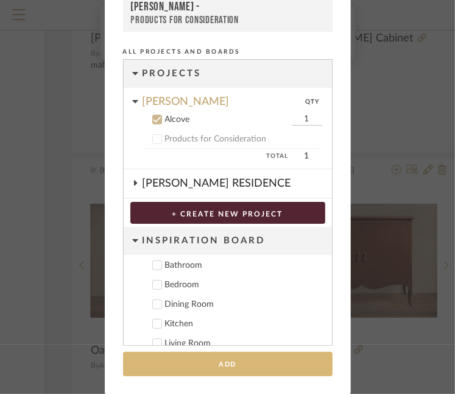
click at [290, 353] on button "Add" at bounding box center [228, 364] width 210 height 25
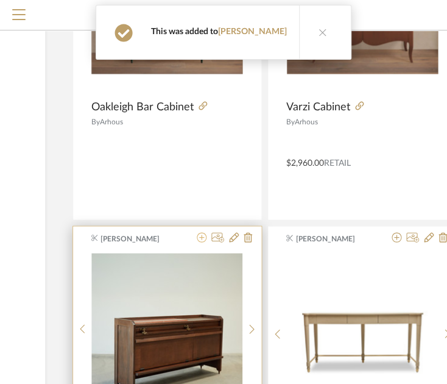
click at [197, 232] on icon at bounding box center [202, 237] width 10 height 10
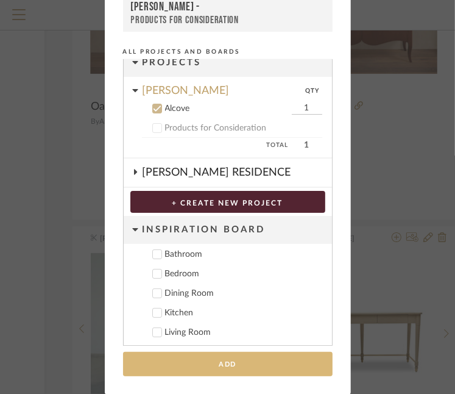
click at [221, 367] on button "Add" at bounding box center [228, 364] width 210 height 25
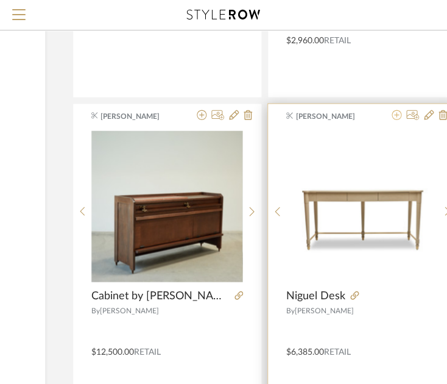
click at [395, 115] on icon at bounding box center [397, 115] width 10 height 10
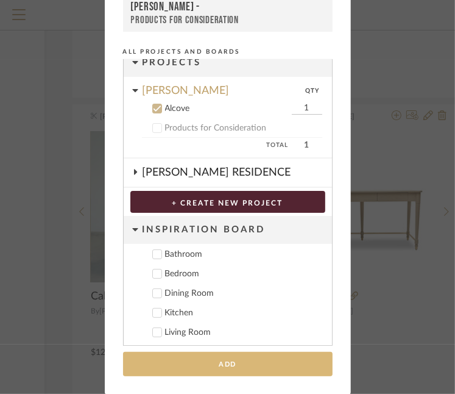
click at [272, 366] on button "Add" at bounding box center [228, 364] width 210 height 25
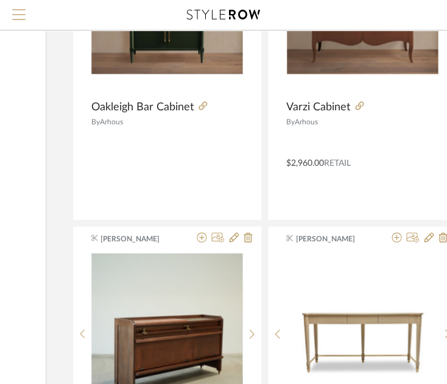
click at [15, 18] on span "Menu" at bounding box center [18, 18] width 13 height 18
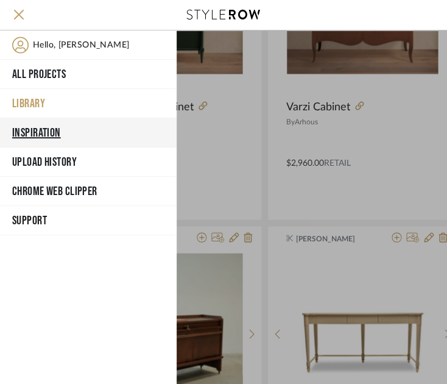
click at [37, 133] on button "Inspiration" at bounding box center [88, 132] width 177 height 29
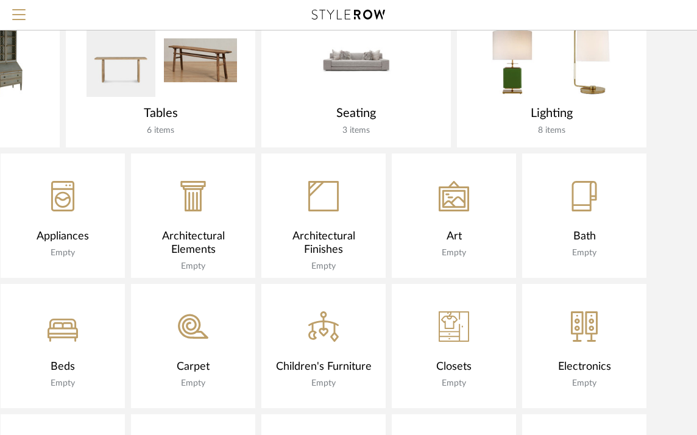
scroll to position [549, 180]
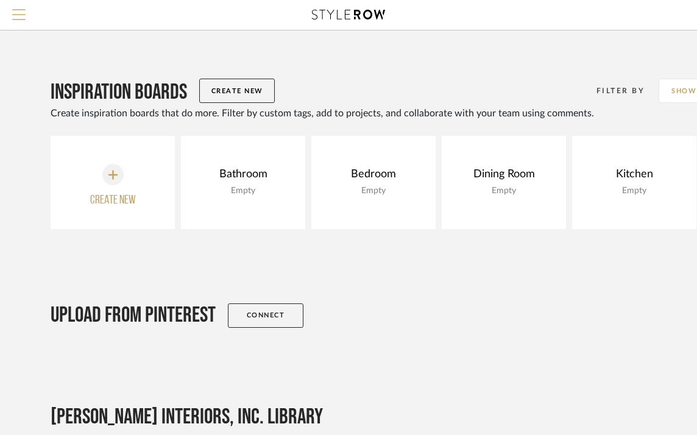
click at [22, 15] on span "Menu" at bounding box center [18, 18] width 13 height 18
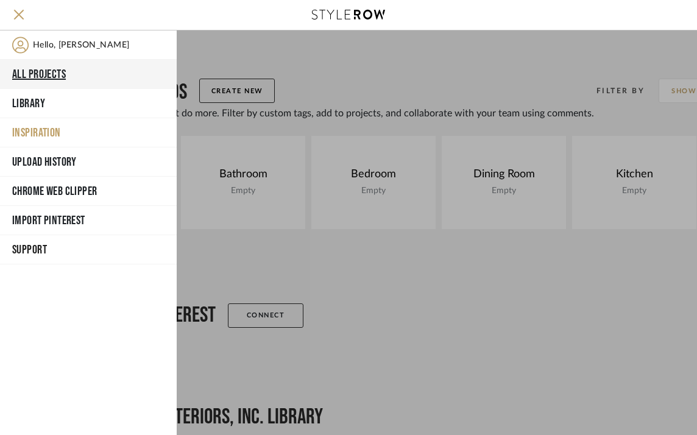
click at [34, 69] on button "All Projects" at bounding box center [88, 74] width 177 height 29
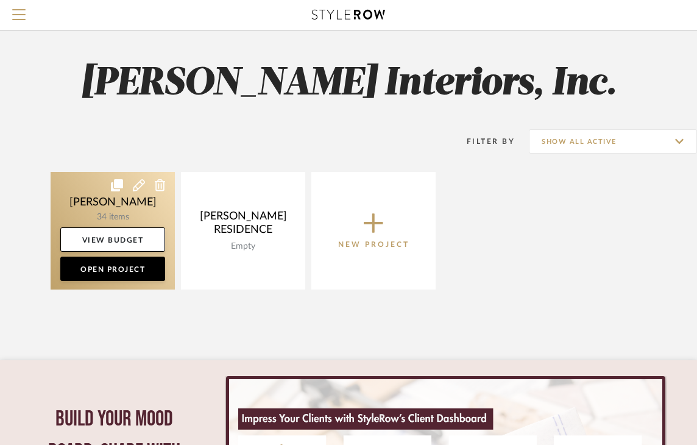
click at [107, 218] on link at bounding box center [113, 231] width 124 height 118
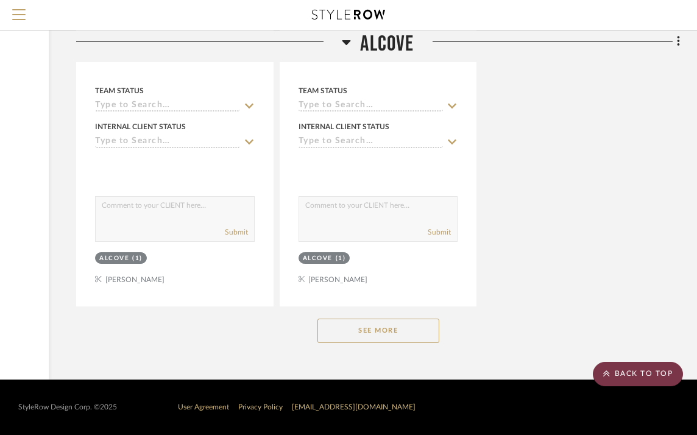
scroll to position [1585, 180]
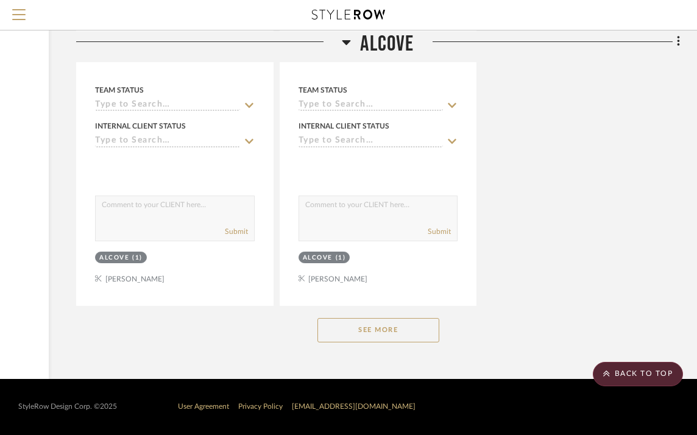
click at [414, 332] on button "See More" at bounding box center [379, 330] width 122 height 24
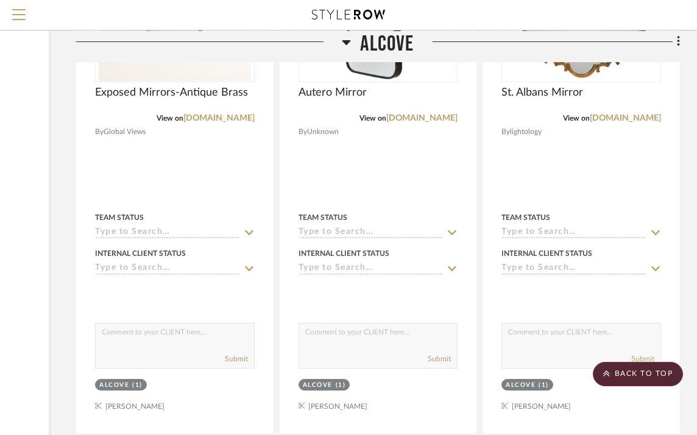
scroll to position [5425, 180]
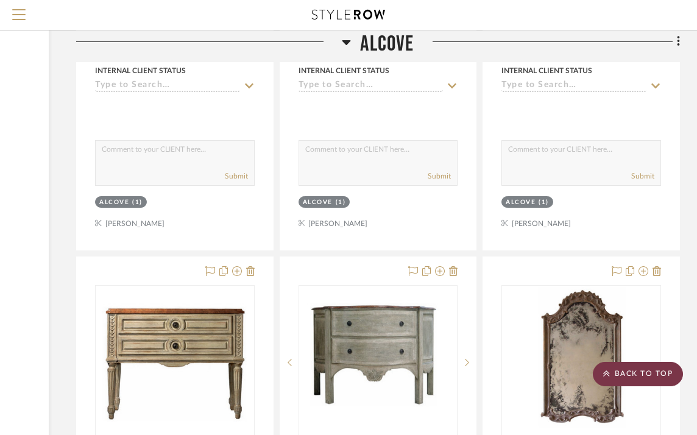
click at [635, 374] on scroll-to-top-button "BACK TO TOP" at bounding box center [638, 374] width 90 height 24
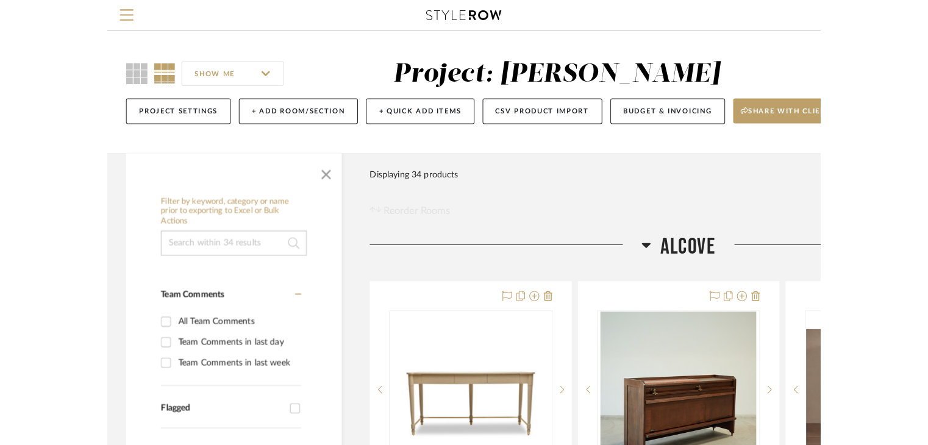
scroll to position [0, 0]
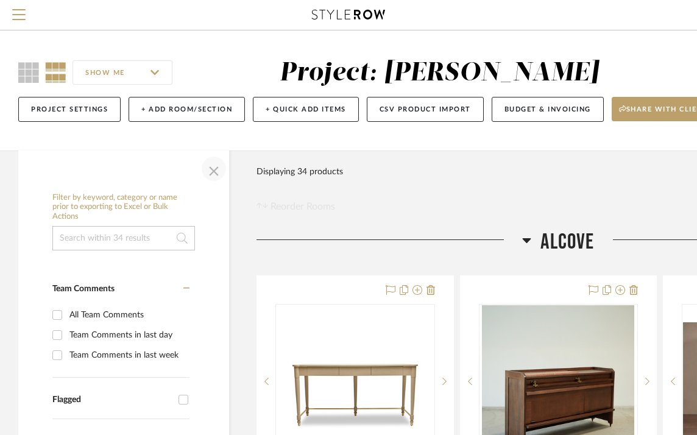
click at [212, 171] on span "button" at bounding box center [213, 168] width 29 height 29
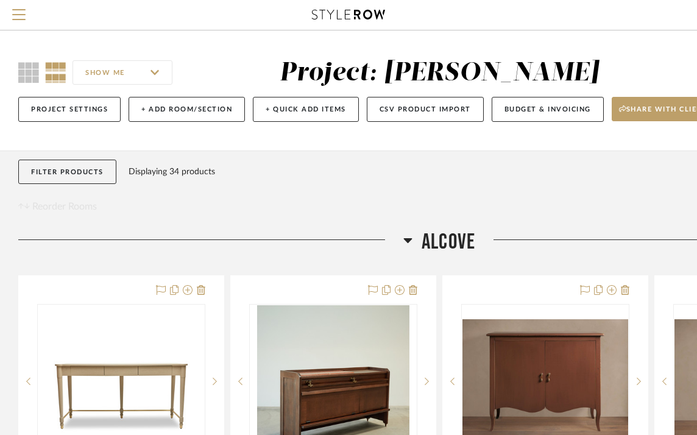
click at [109, 65] on input "SHOW ME" at bounding box center [123, 72] width 100 height 24
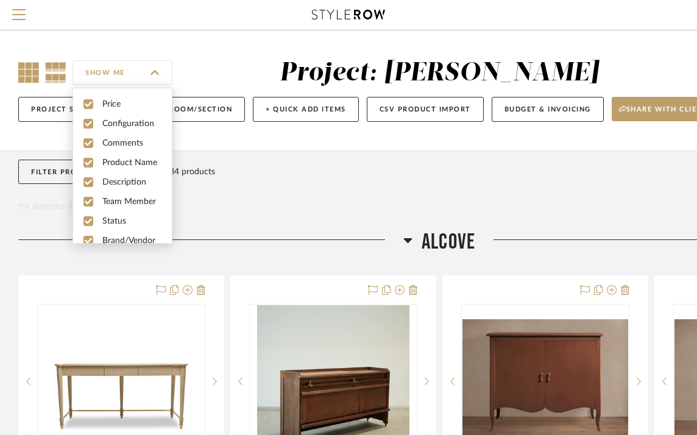
click at [20, 78] on icon at bounding box center [28, 72] width 21 height 21
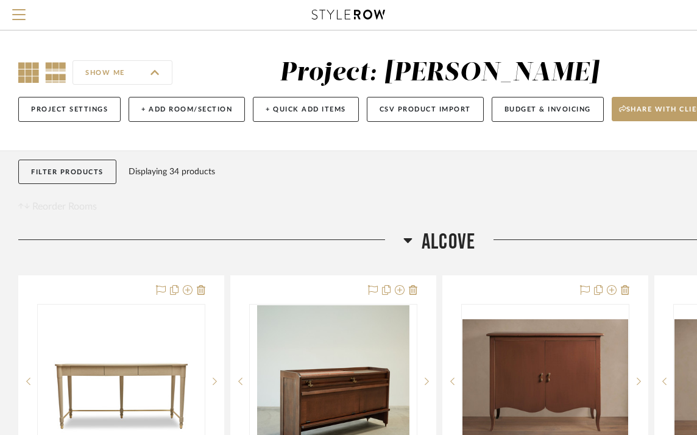
checkbox input "false"
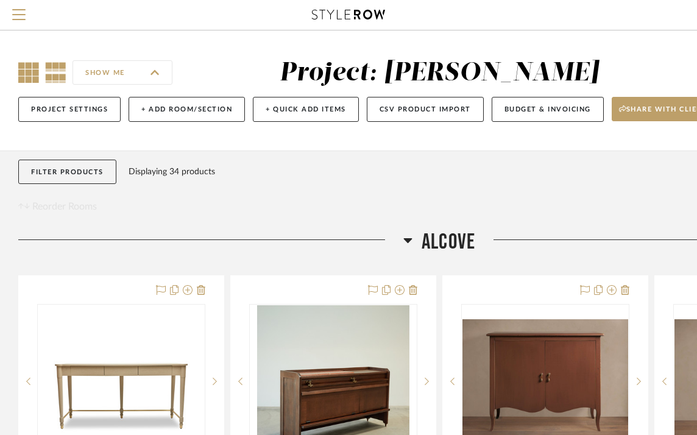
checkbox input "false"
click at [29, 71] on icon at bounding box center [28, 72] width 21 height 21
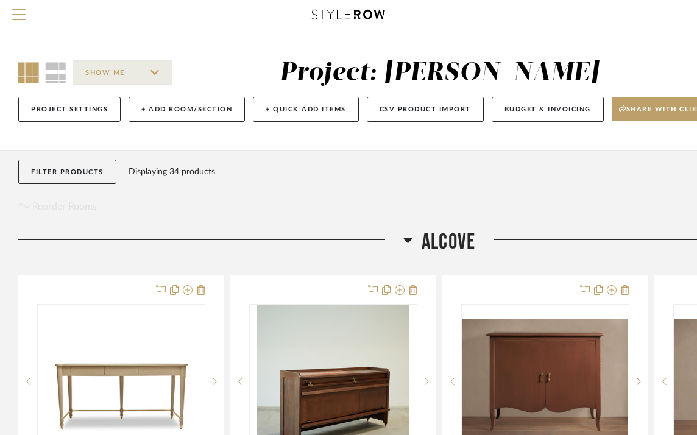
click at [68, 63] on div "SHOW ME" at bounding box center [129, 72] width 222 height 29
click at [49, 68] on icon at bounding box center [55, 72] width 21 height 21
click at [38, 76] on icon at bounding box center [28, 72] width 21 height 21
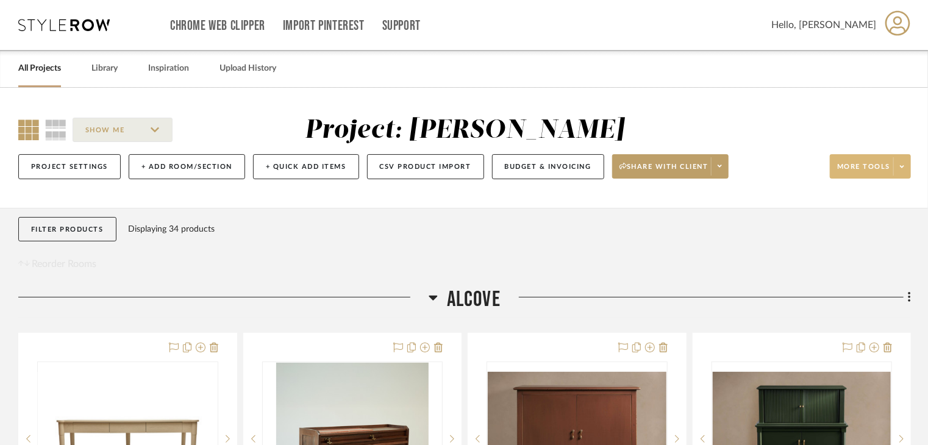
click at [705, 160] on span at bounding box center [901, 166] width 17 height 18
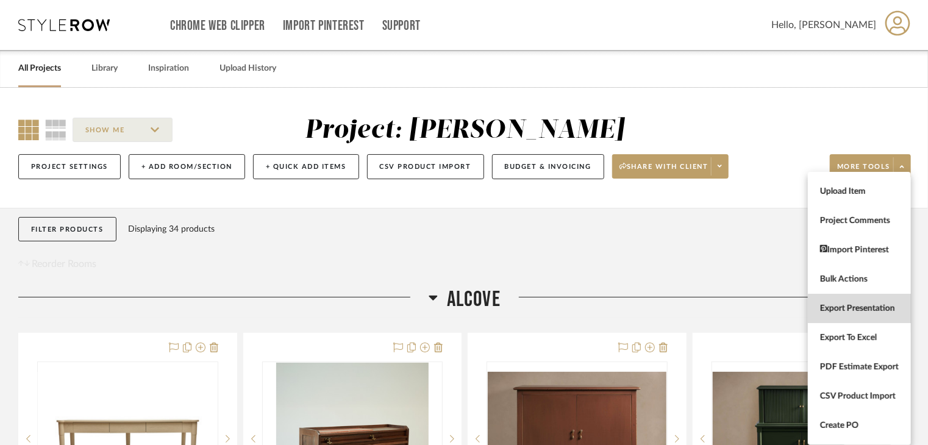
click at [705, 311] on span "Export Presentation" at bounding box center [859, 309] width 79 height 10
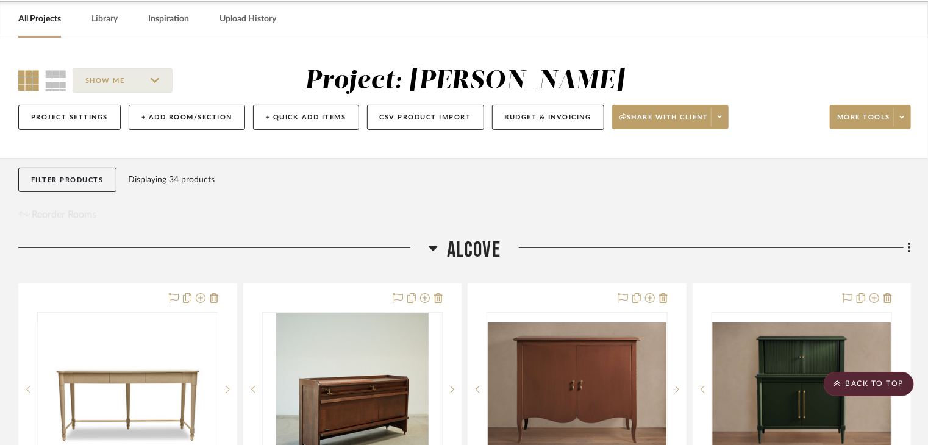
scroll to position [27, 0]
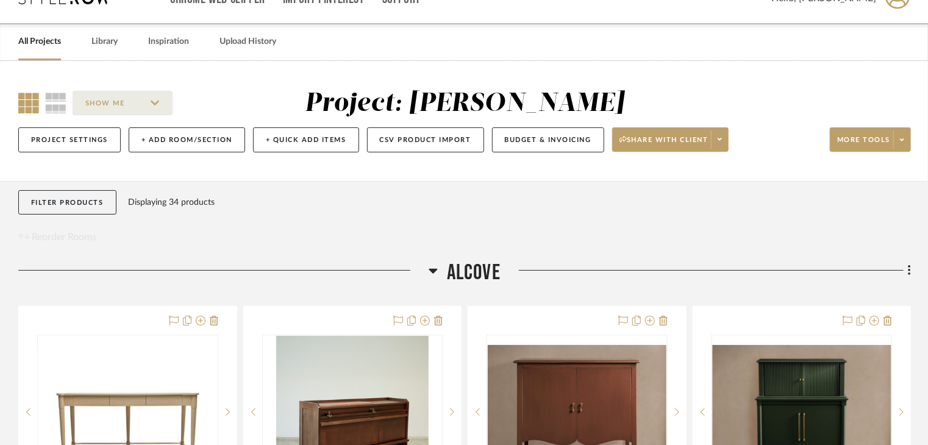
click at [705, 81] on div "SHOW ME Project: [PERSON_NAME] Project Settings + Add Room/Section + Quick Add …" at bounding box center [464, 121] width 928 height 120
click at [705, 139] on icon at bounding box center [902, 139] width 4 height 2
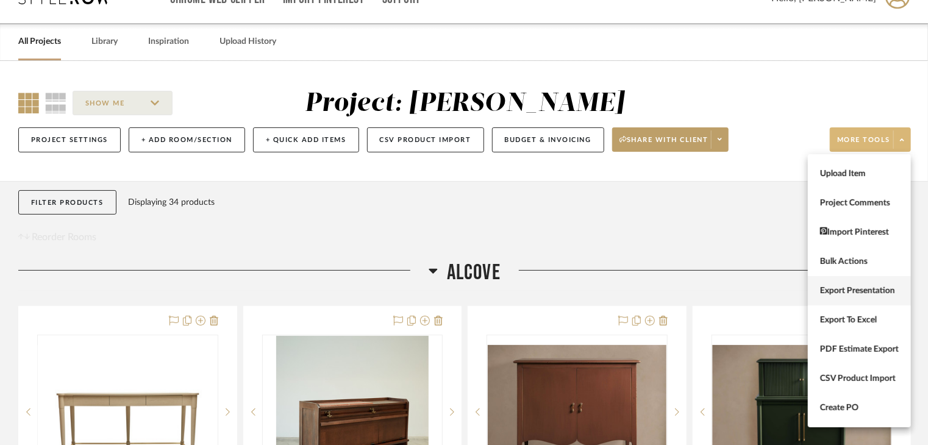
click at [705, 297] on button "Export Presentation" at bounding box center [859, 290] width 103 height 29
